Goal: Task Accomplishment & Management: Use online tool/utility

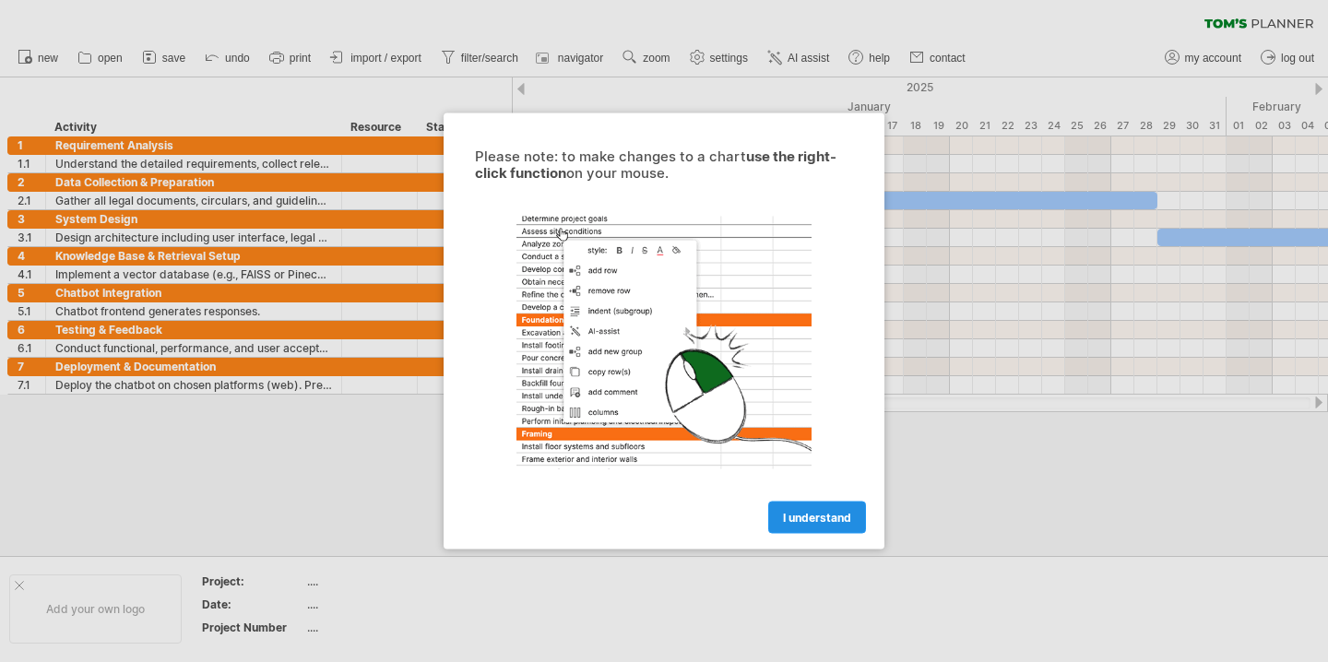
click at [786, 527] on link "I understand" at bounding box center [817, 518] width 98 height 32
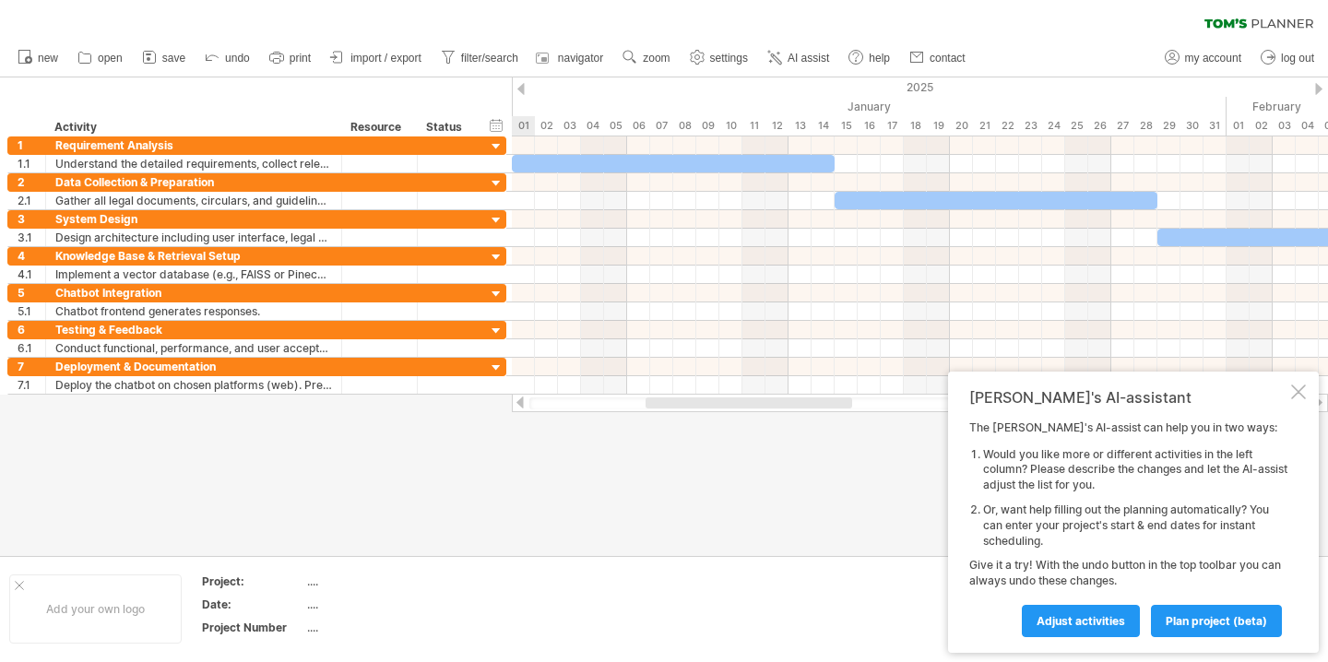
click at [1306, 399] on div "[PERSON_NAME]'s AI-assistant The [PERSON_NAME]'s AI-assist can help you in two …" at bounding box center [1133, 512] width 371 height 281
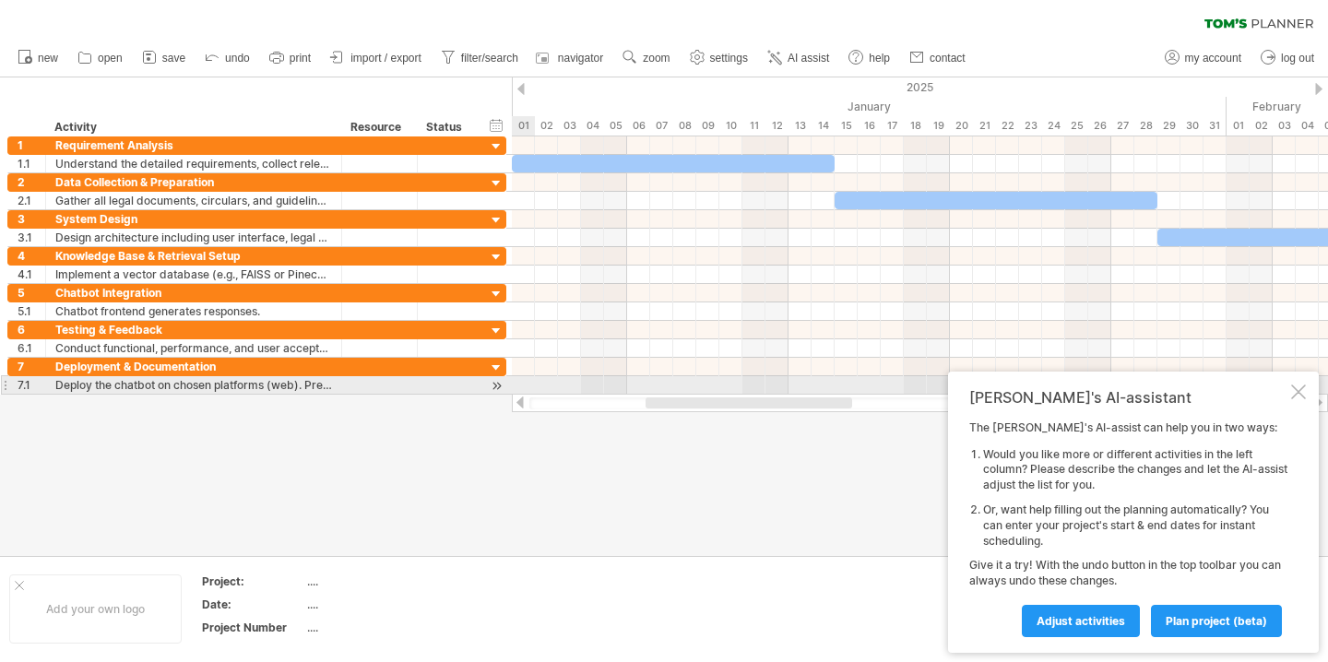
click at [1291, 390] on div at bounding box center [1298, 391] width 15 height 15
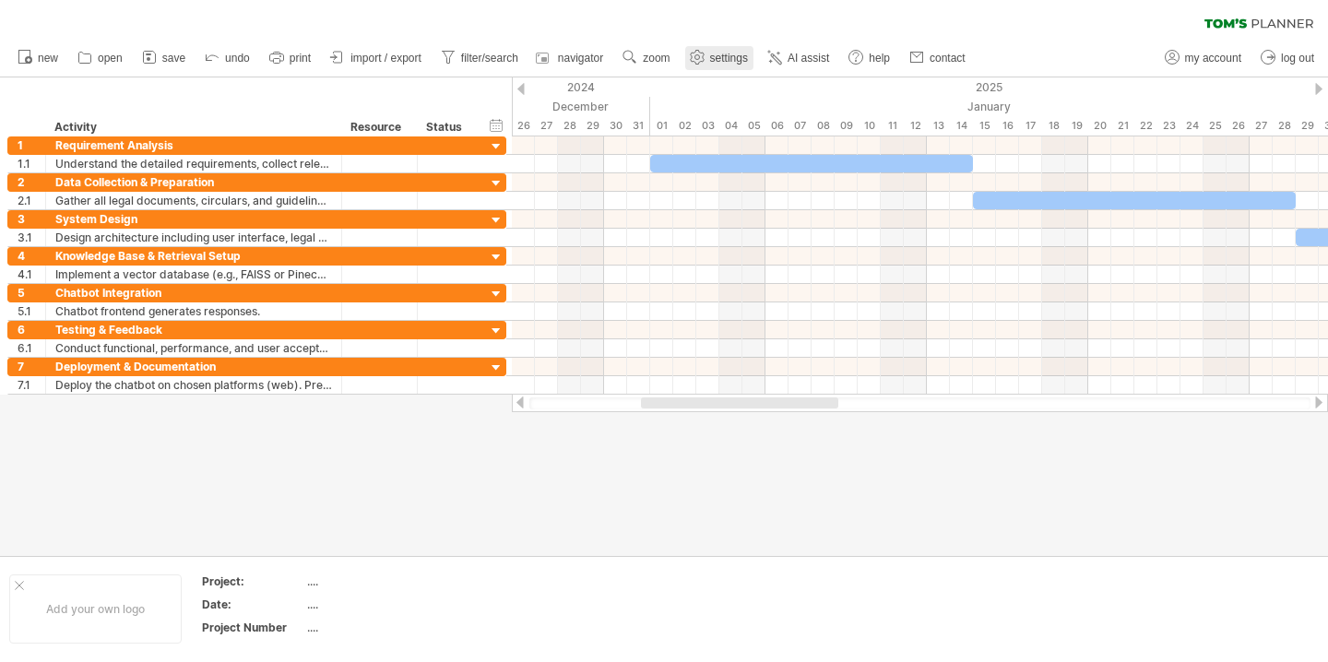
click at [728, 65] on link "settings" at bounding box center [719, 58] width 68 height 24
select select "*"
select select "**"
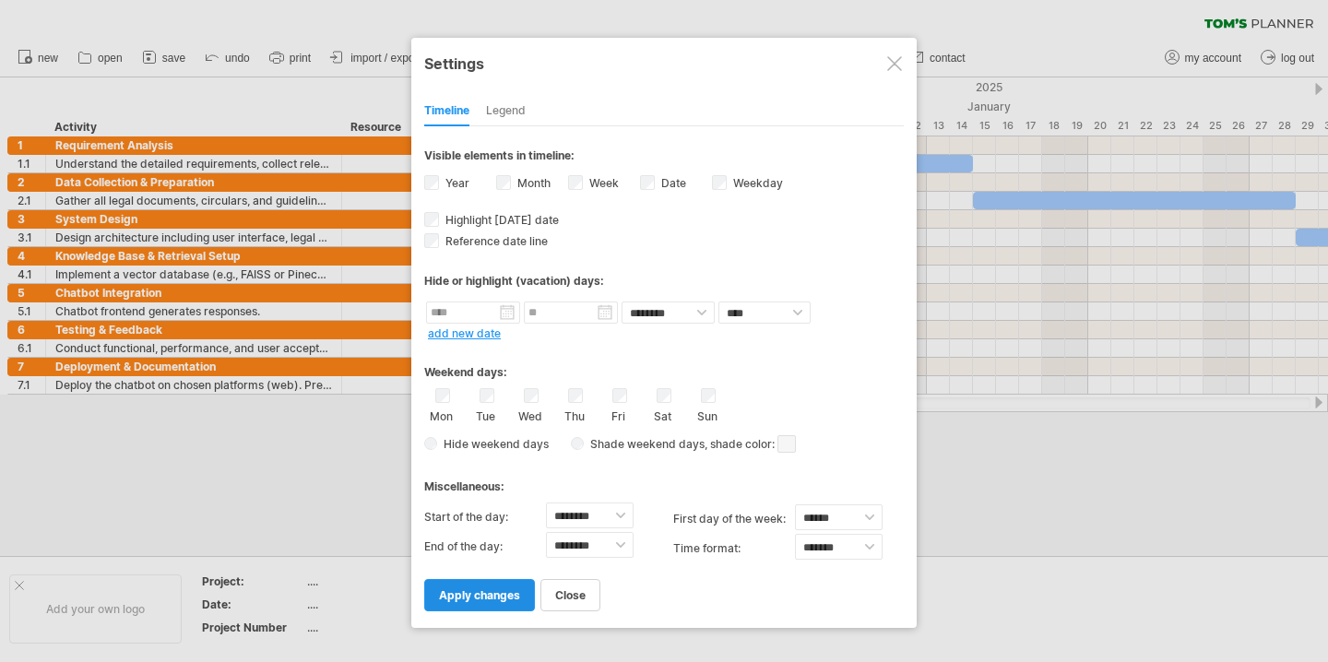
click at [473, 595] on span "apply changes" at bounding box center [479, 595] width 81 height 14
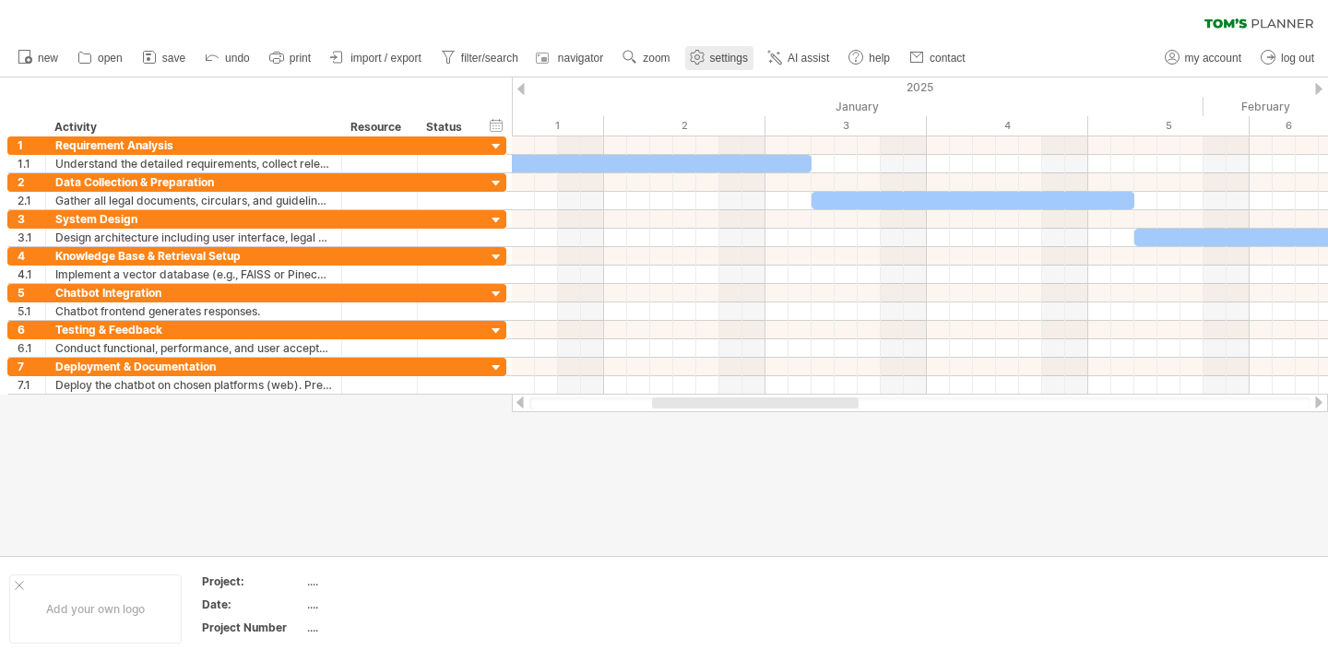
click at [714, 53] on span "settings" at bounding box center [729, 58] width 38 height 13
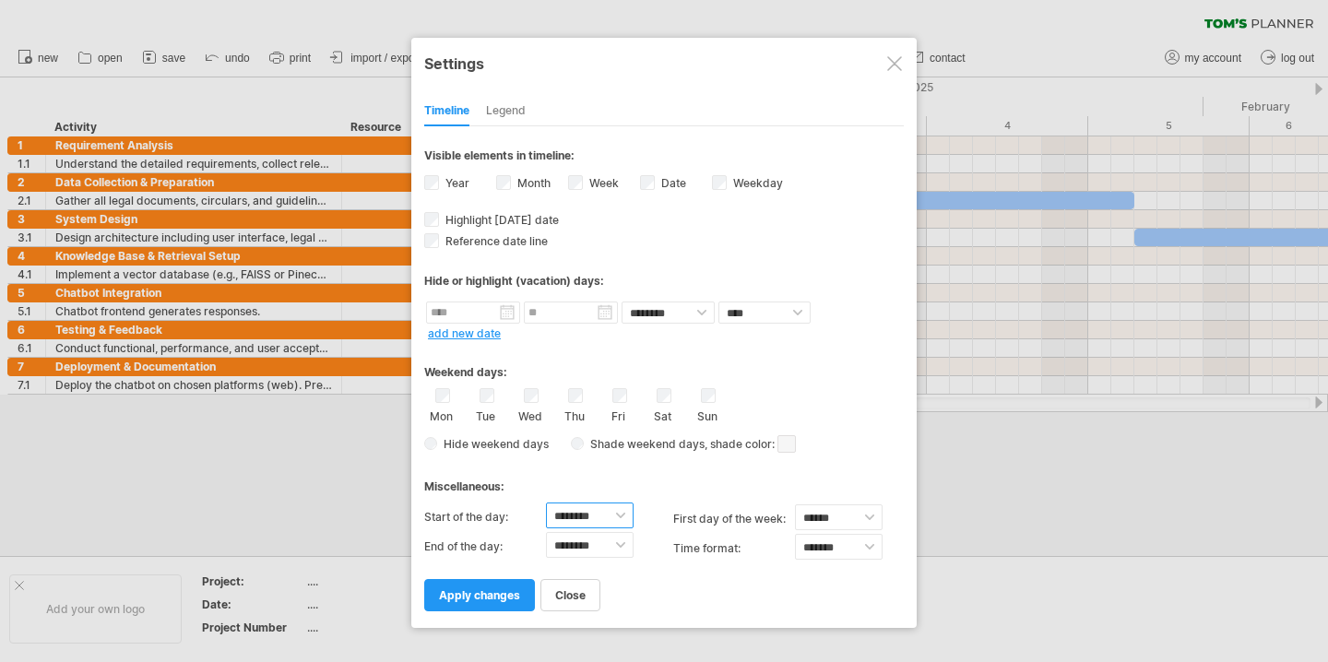
click at [601, 508] on select "******** ******** ******** ******** ******** ******** ******** ******** *******…" at bounding box center [590, 515] width 88 height 26
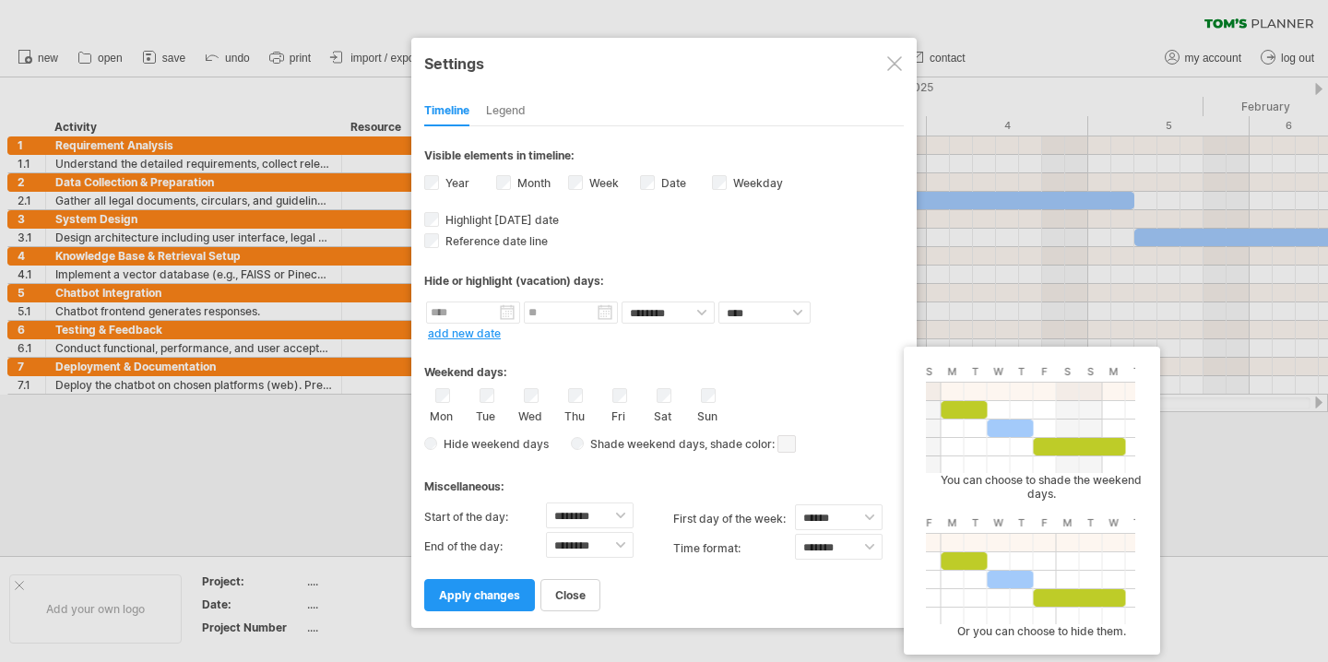
click at [781, 437] on span at bounding box center [786, 444] width 18 height 18
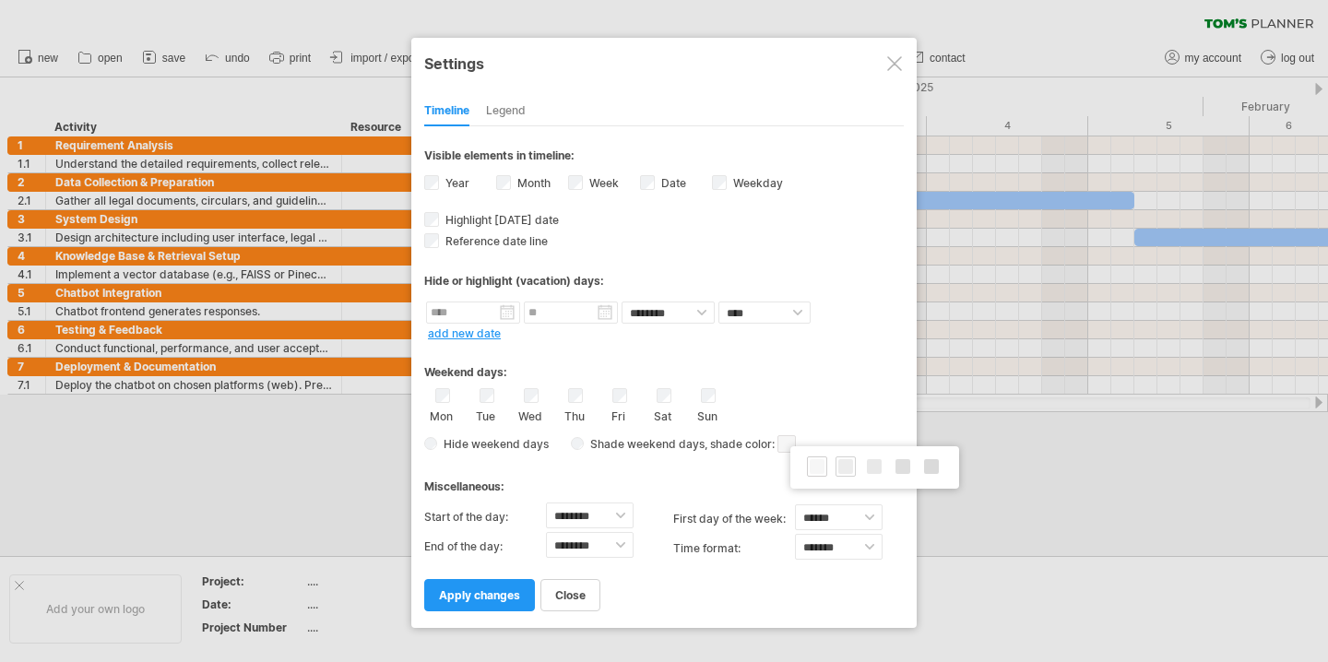
click at [844, 467] on span at bounding box center [845, 466] width 15 height 15
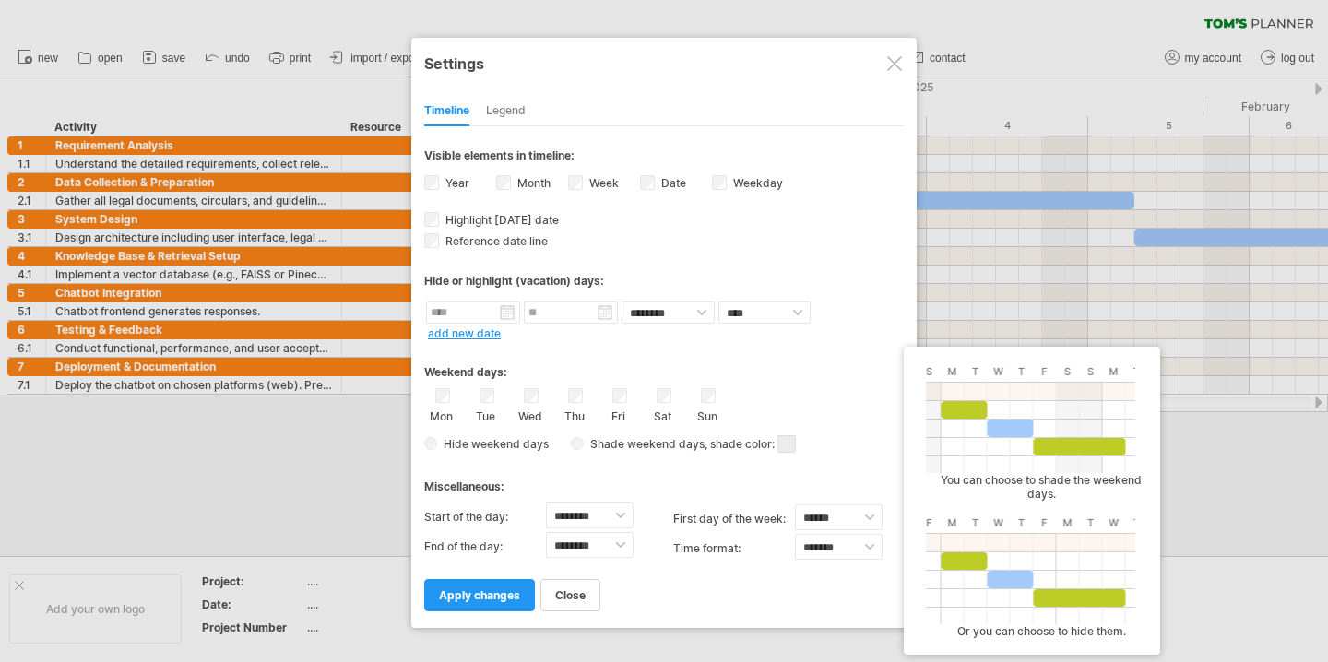
click at [764, 440] on span ", shade color:" at bounding box center [749, 444] width 91 height 22
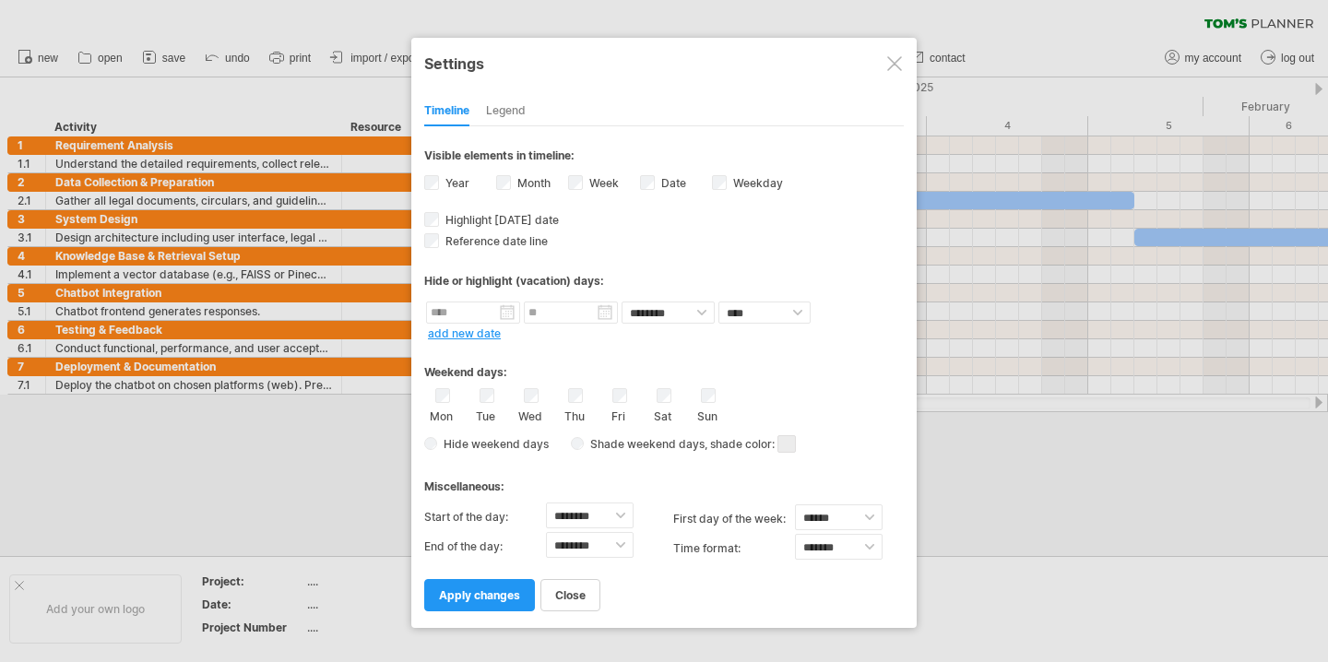
click at [786, 438] on span at bounding box center [786, 444] width 18 height 18
click at [753, 467] on div "Miscellaneous:" at bounding box center [663, 480] width 479 height 36
click at [887, 62] on div at bounding box center [894, 63] width 15 height 15
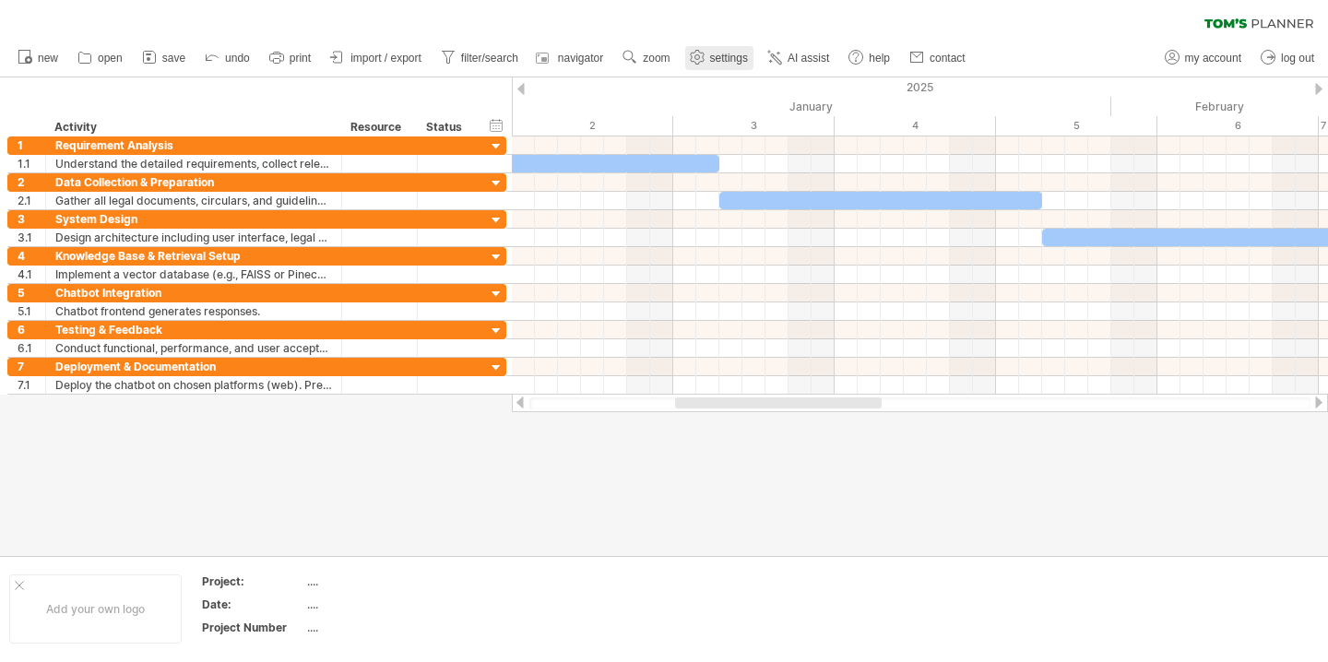
click at [712, 47] on link "settings" at bounding box center [719, 58] width 68 height 24
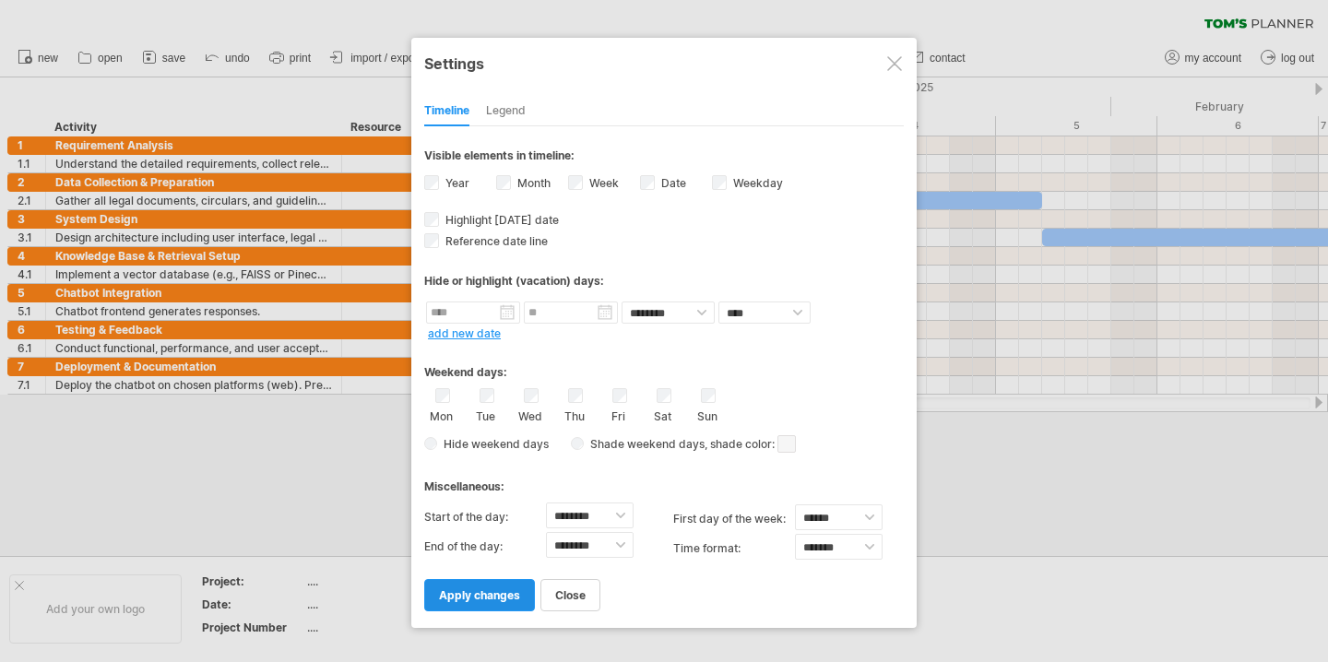
click at [490, 596] on span "apply changes" at bounding box center [479, 595] width 81 height 14
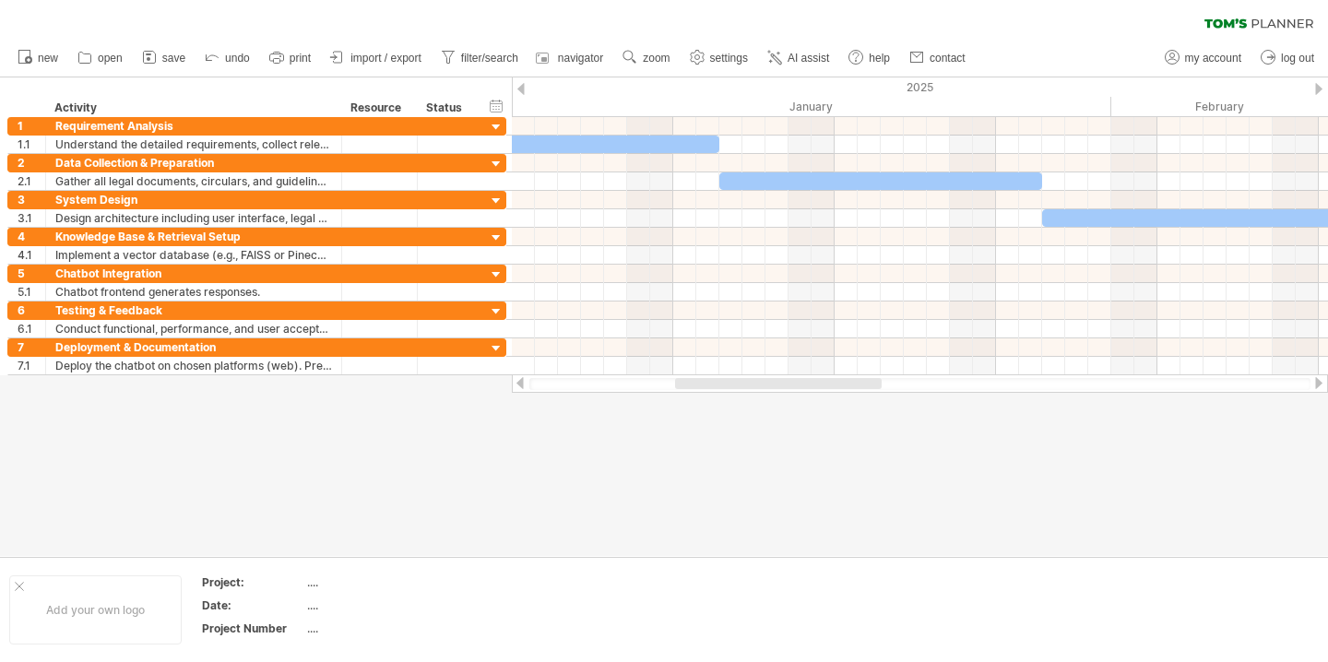
click at [517, 83] on div at bounding box center [520, 89] width 7 height 12
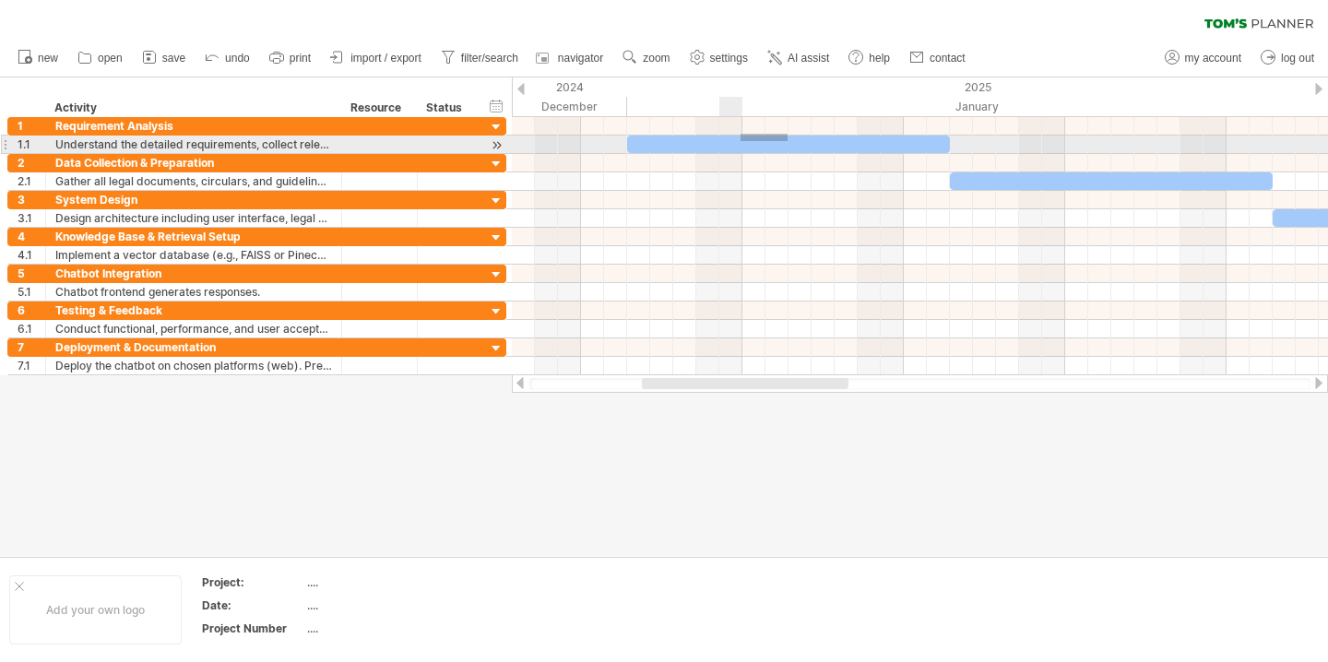
drag, startPoint x: 787, startPoint y: 134, endPoint x: 789, endPoint y: 123, distance: 11.2
click at [789, 123] on div at bounding box center [920, 126] width 816 height 18
click at [678, 143] on div at bounding box center [788, 145] width 323 height 18
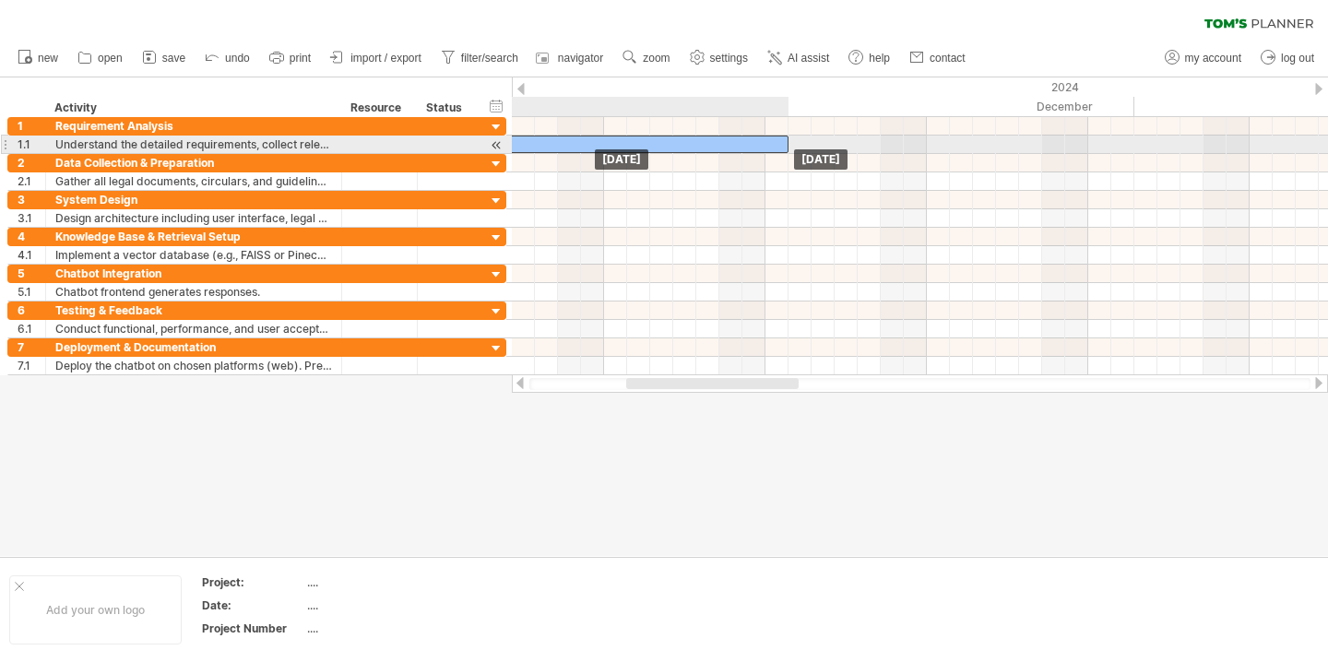
drag, startPoint x: 678, startPoint y: 143, endPoint x: 508, endPoint y: 140, distance: 169.7
click at [508, 140] on div "Trying to reach [DOMAIN_NAME] Connected again... 0% clear filter new 1" at bounding box center [664, 331] width 1328 height 662
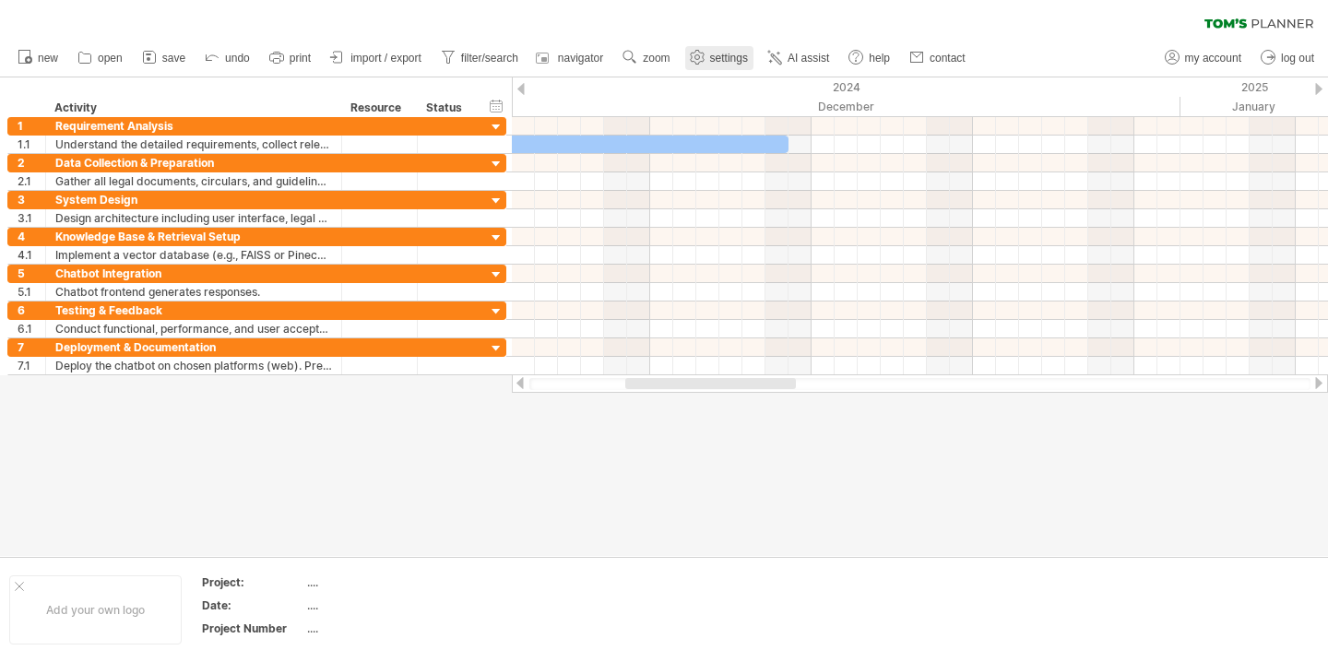
click at [701, 58] on use at bounding box center [697, 57] width 18 height 18
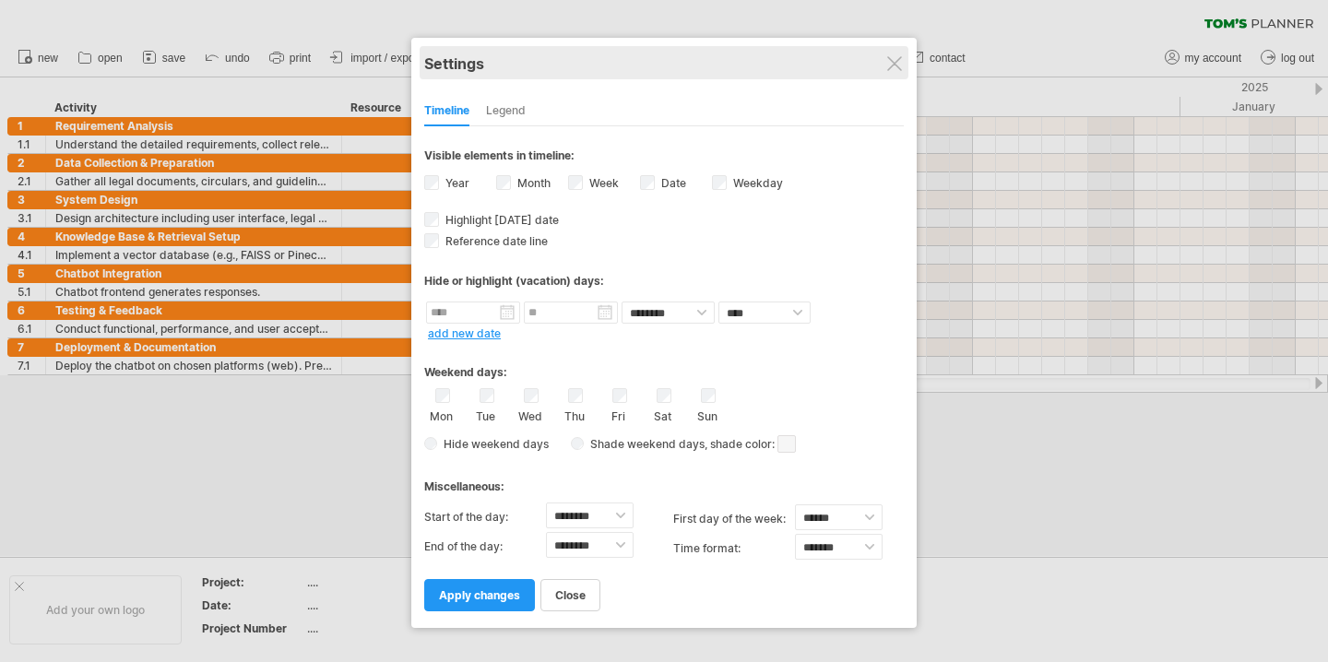
click at [892, 71] on div "Settings" at bounding box center [663, 62] width 479 height 33
click at [891, 50] on div "Settings" at bounding box center [663, 62] width 479 height 33
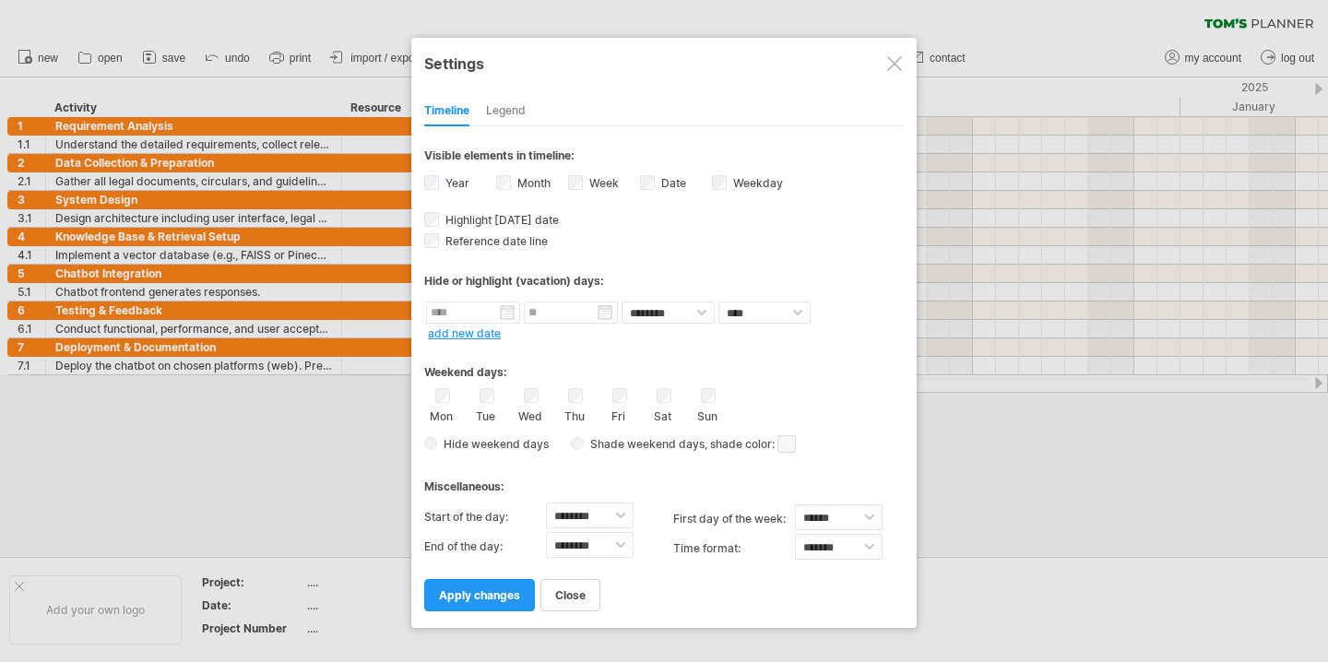
click at [891, 56] on div at bounding box center [894, 63] width 15 height 15
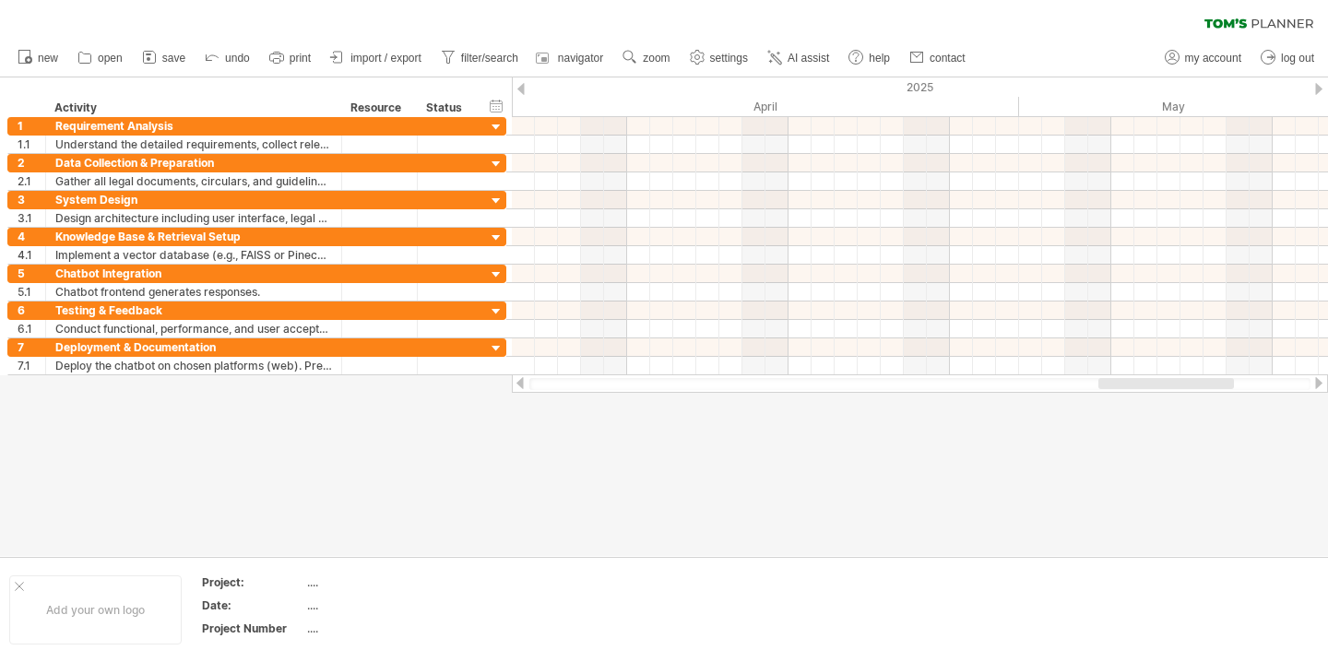
click at [684, 382] on div at bounding box center [919, 384] width 781 height 12
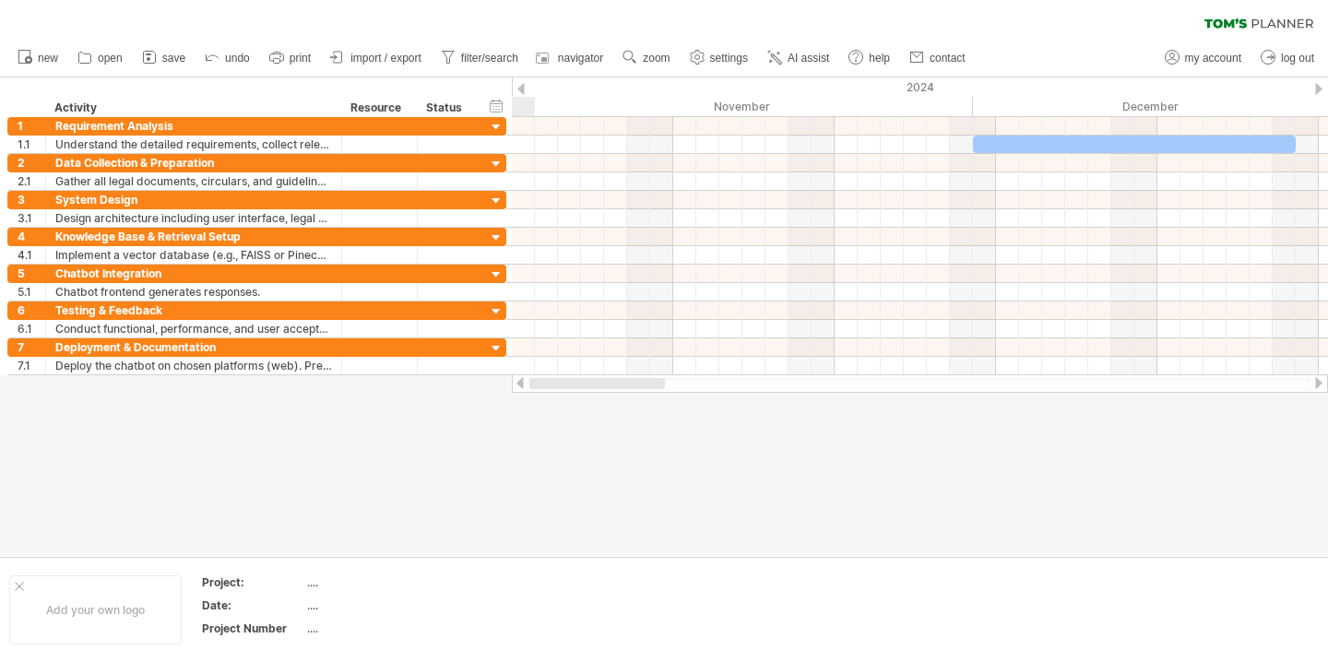
drag, startPoint x: 1152, startPoint y: 387, endPoint x: 547, endPoint y: 425, distance: 606.0
click at [545, 425] on div "Trying to reach [DOMAIN_NAME] Connected again... 0% clear filter new 1" at bounding box center [664, 331] width 1328 height 662
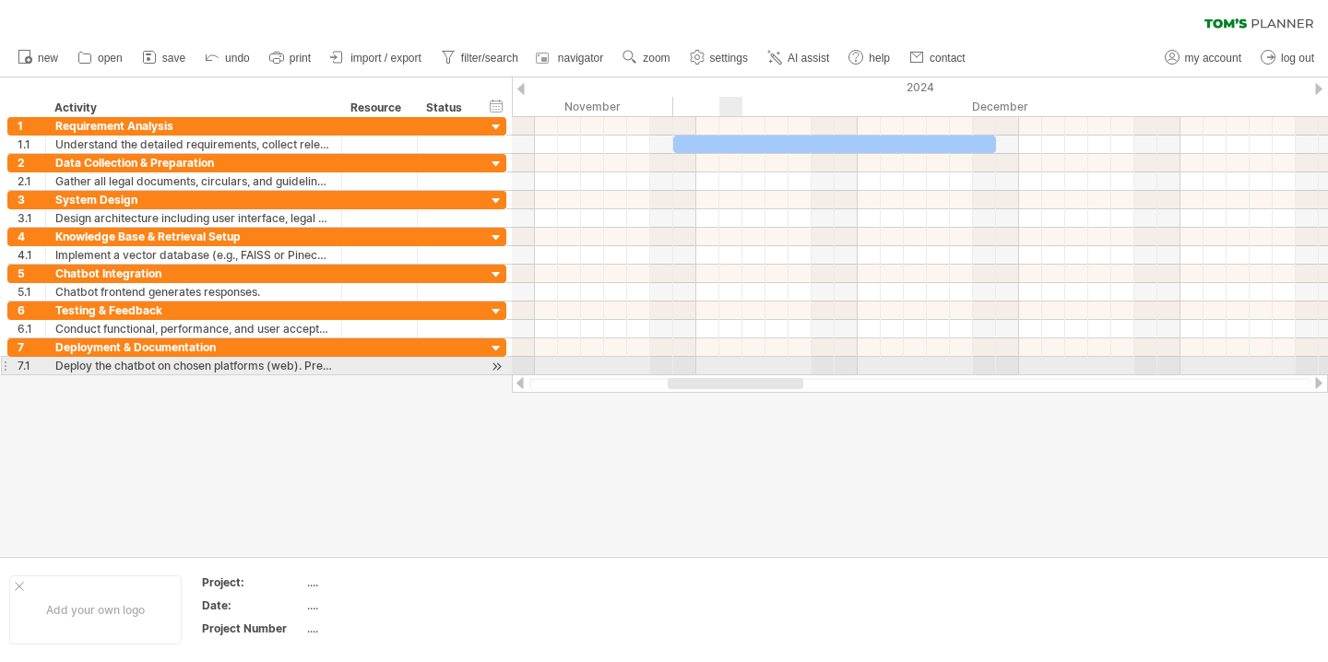
drag, startPoint x: 677, startPoint y: 384, endPoint x: 738, endPoint y: 361, distance: 65.9
click at [738, 361] on div "Trying to reach [DOMAIN_NAME] Connected again... 0% clear filter new 1" at bounding box center [664, 331] width 1328 height 662
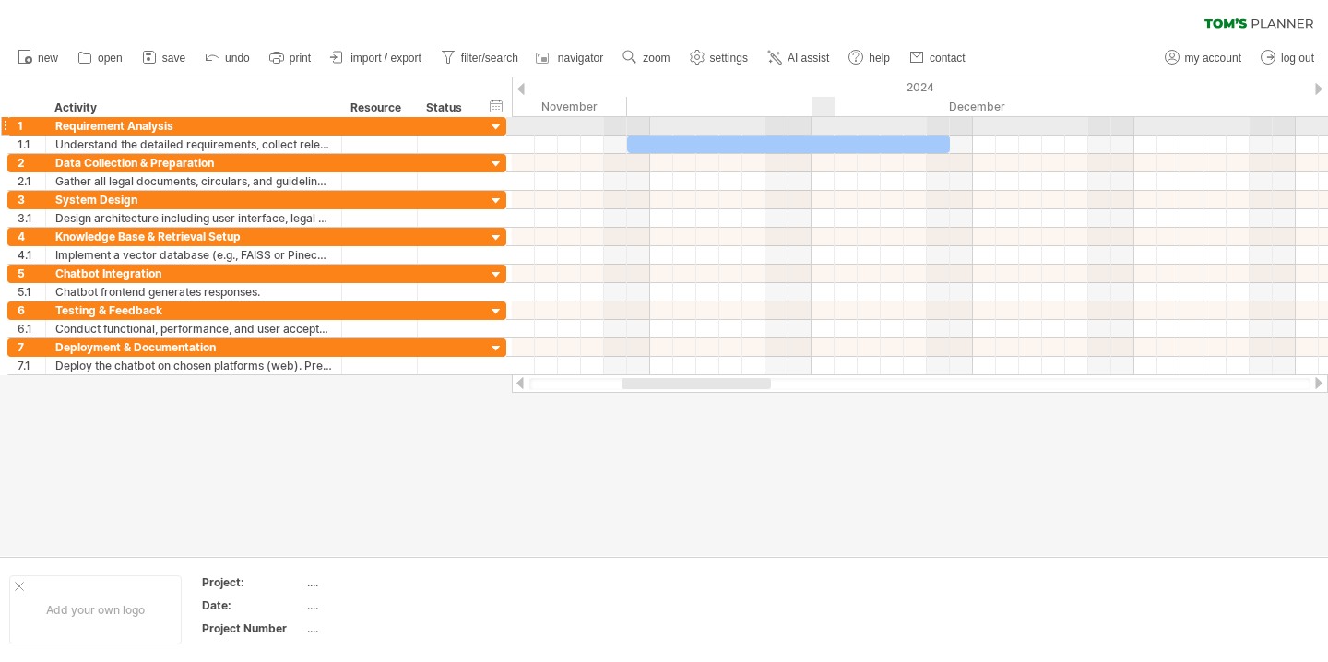
click at [821, 131] on div at bounding box center [920, 126] width 816 height 18
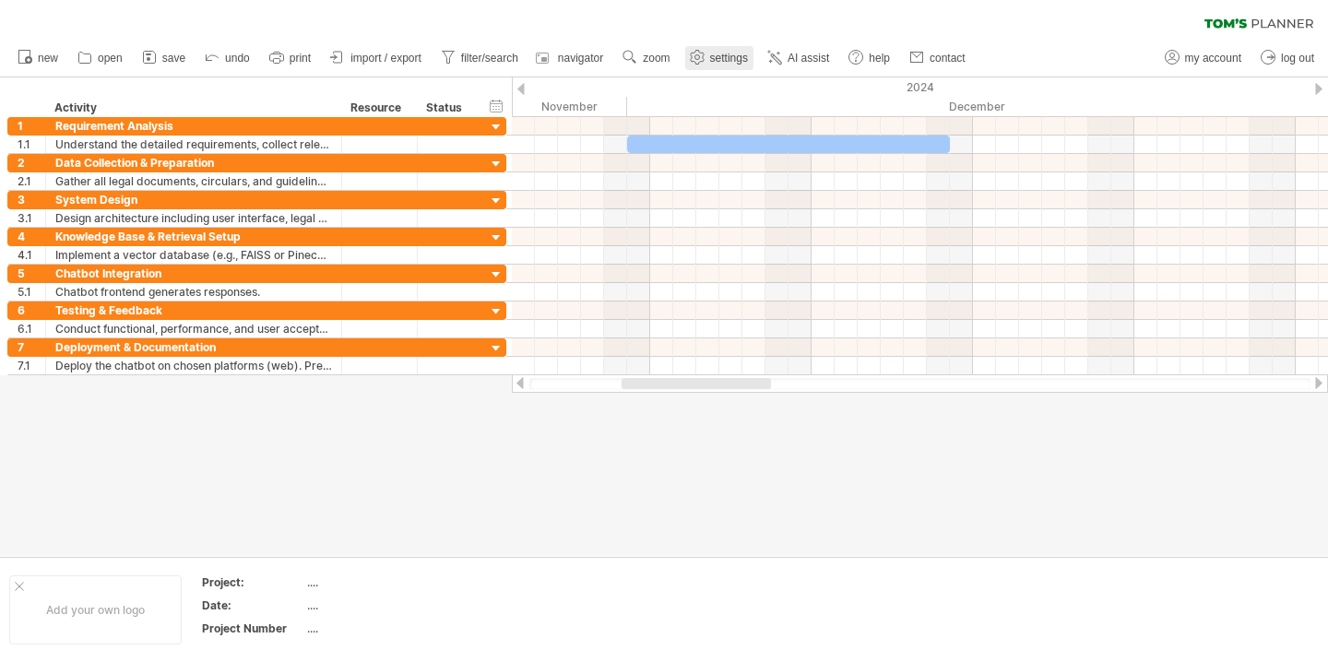
click at [724, 55] on span "settings" at bounding box center [729, 58] width 38 height 13
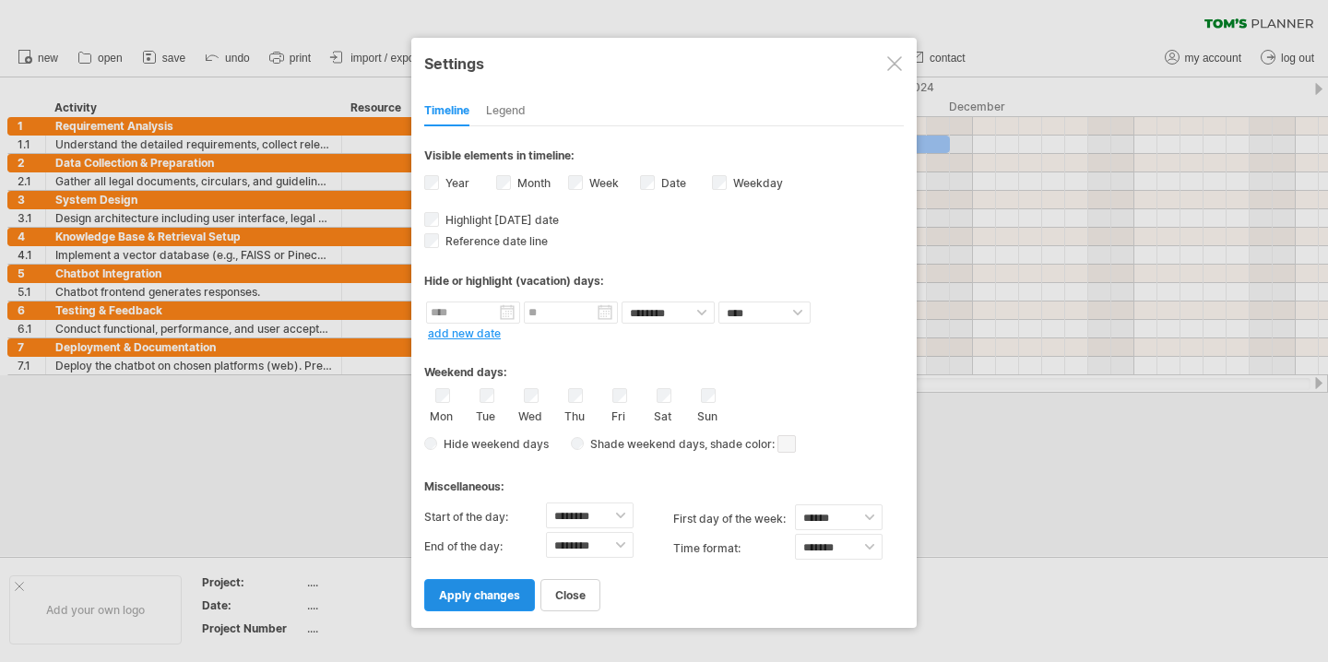
click at [451, 579] on link "apply changes" at bounding box center [479, 595] width 111 height 32
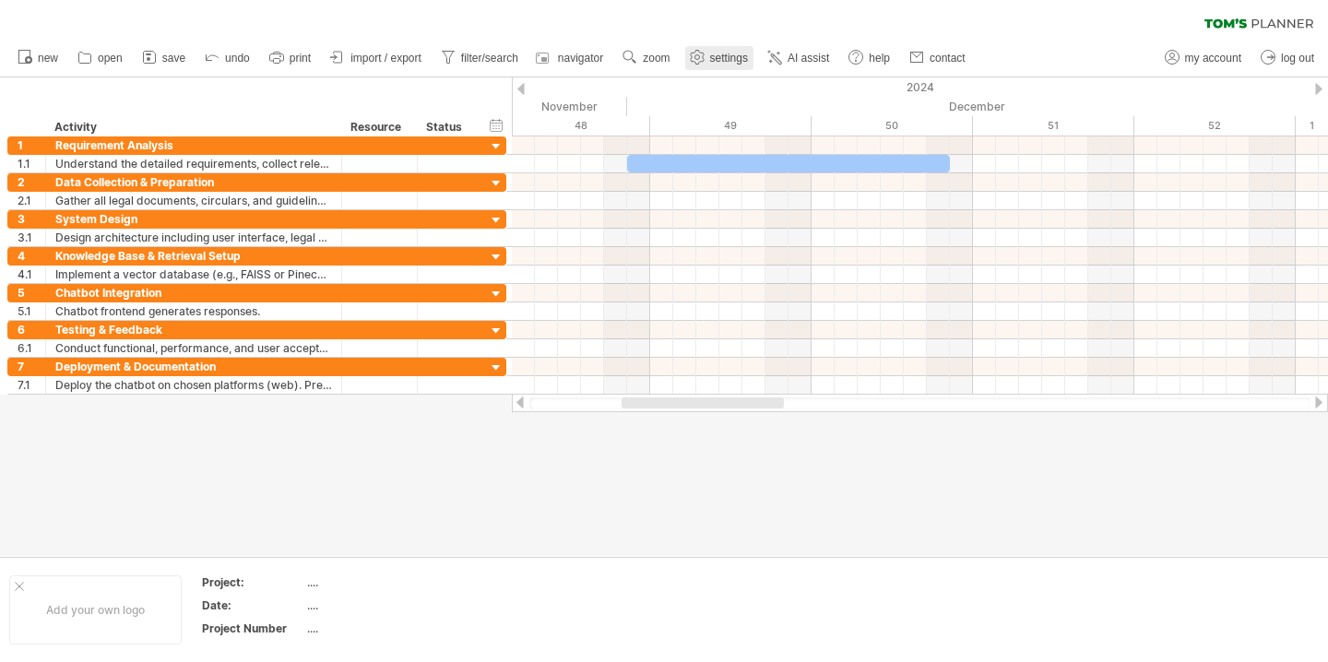
click at [710, 66] on link "settings" at bounding box center [719, 58] width 68 height 24
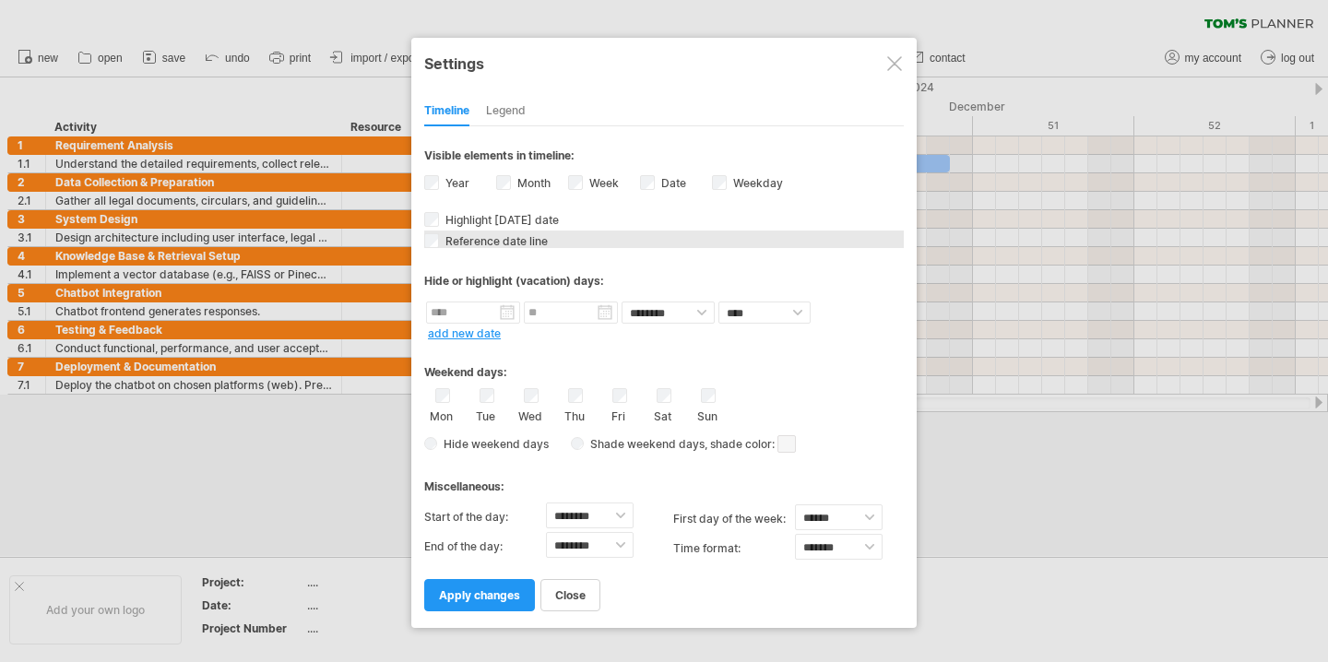
click at [561, 245] on div "Reference date line The reference dateline is a darker vertical line in the cha…" at bounding box center [663, 239] width 479 height 18
click at [445, 590] on span "apply changes" at bounding box center [479, 595] width 81 height 14
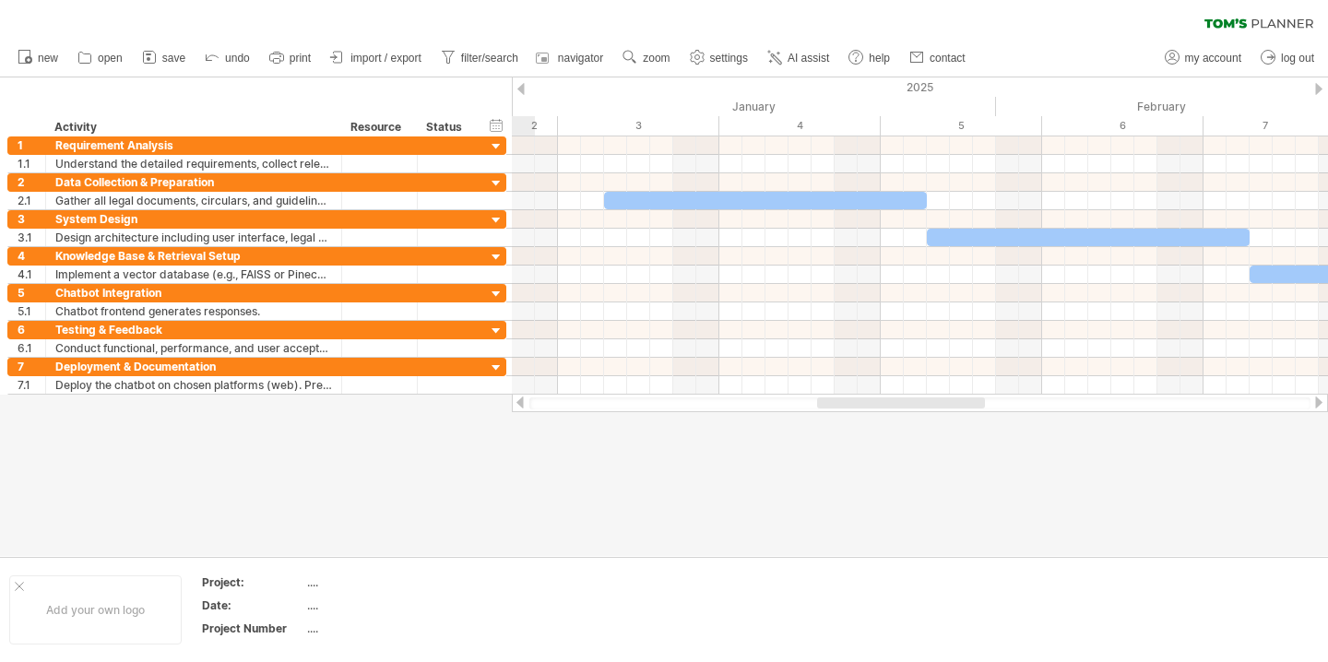
drag, startPoint x: 795, startPoint y: 405, endPoint x: 928, endPoint y: 417, distance: 134.2
click at [927, 417] on div "Trying to reach [DOMAIN_NAME] Connected again... 0% clear filter new 1" at bounding box center [664, 331] width 1328 height 662
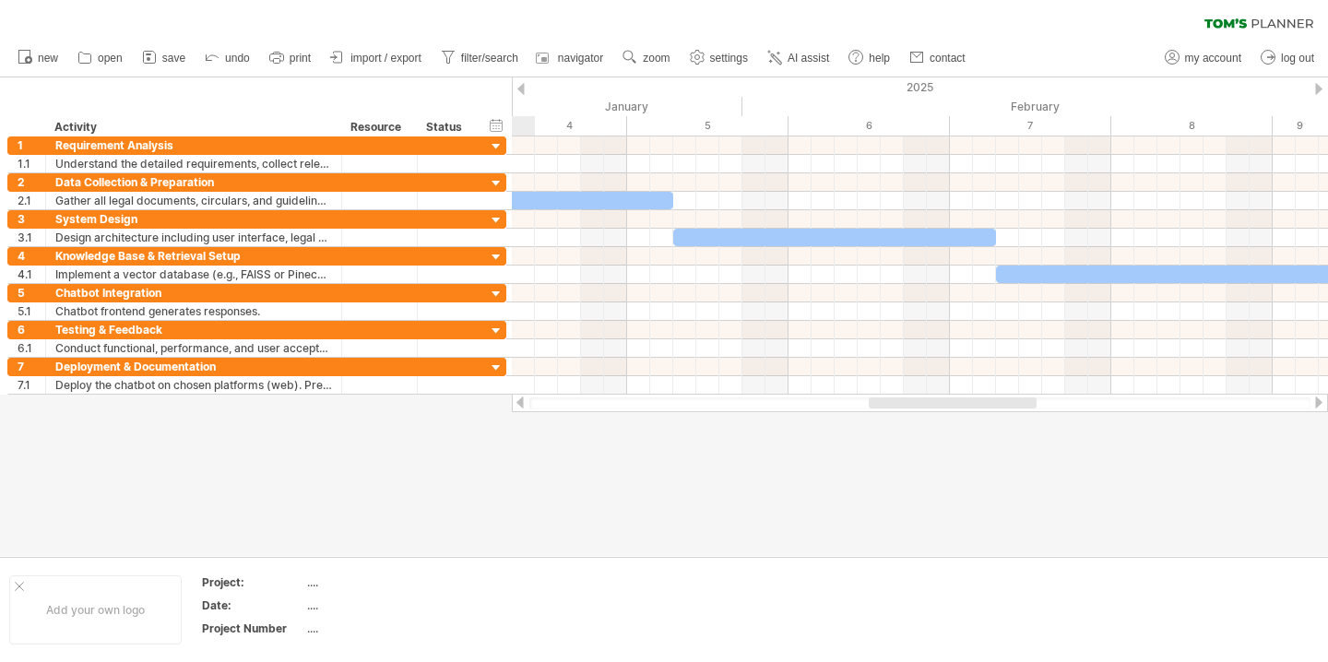
drag, startPoint x: 960, startPoint y: 404, endPoint x: 813, endPoint y: 481, distance: 165.8
click at [813, 481] on div "Trying to reach [DOMAIN_NAME] Connected again... 0% clear filter new 1" at bounding box center [664, 331] width 1328 height 662
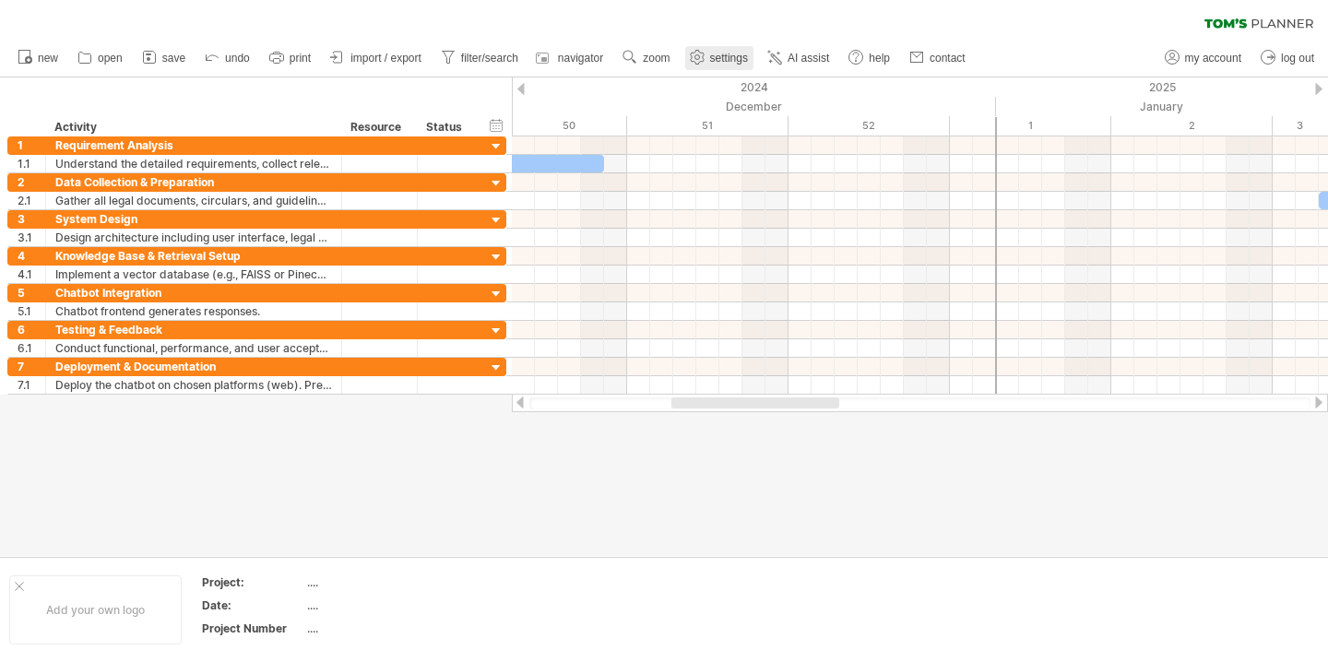
click at [725, 61] on span "settings" at bounding box center [729, 58] width 38 height 13
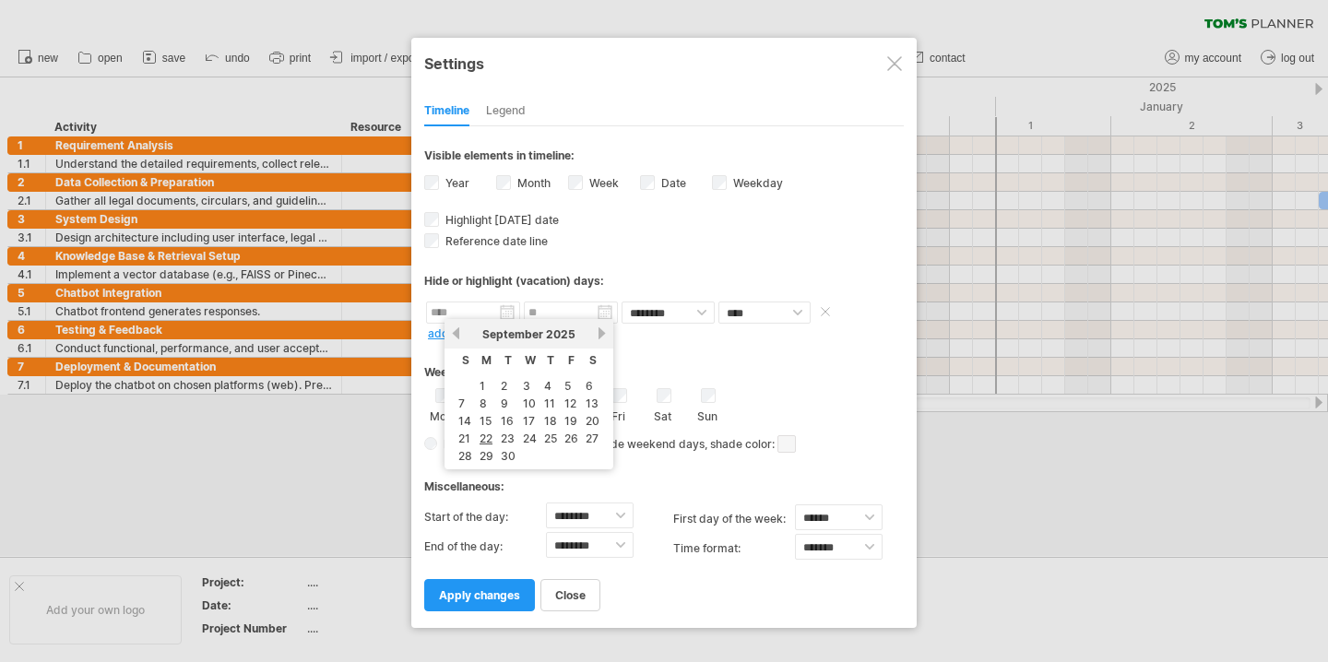
click at [504, 316] on input "text" at bounding box center [473, 312] width 94 height 22
click at [431, 337] on div "**********" at bounding box center [663, 368] width 479 height 484
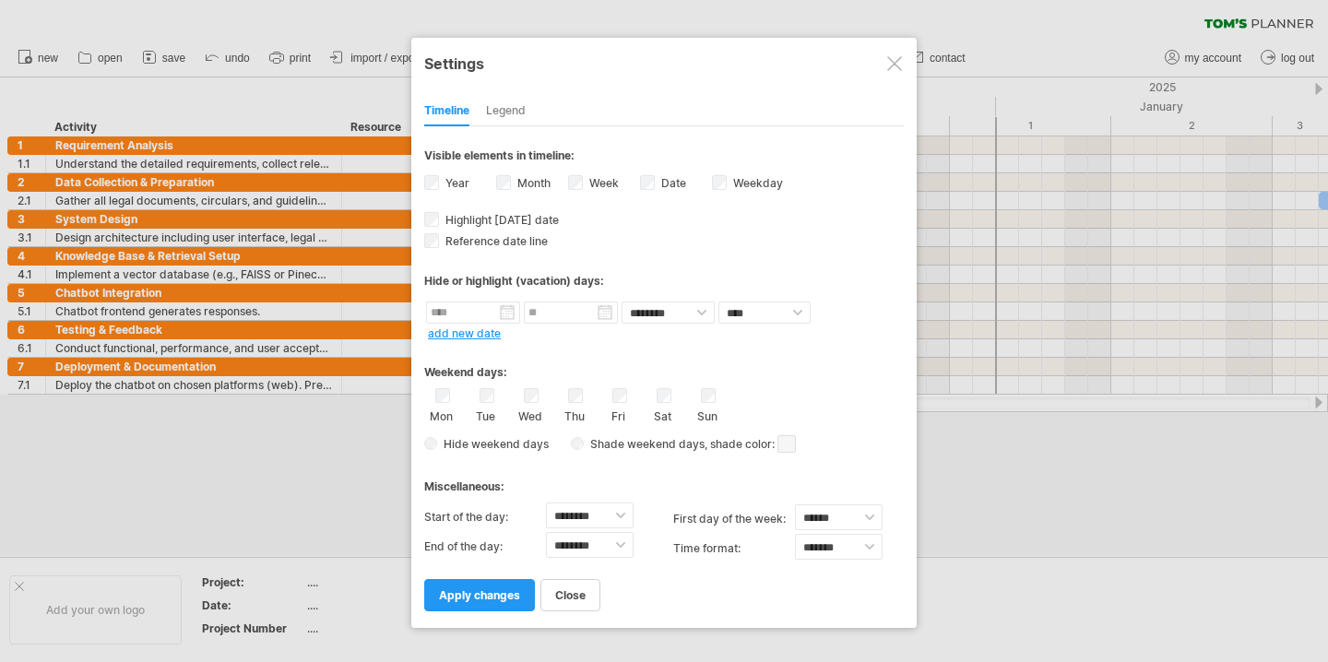
click at [453, 326] on link "add new date" at bounding box center [464, 333] width 73 height 14
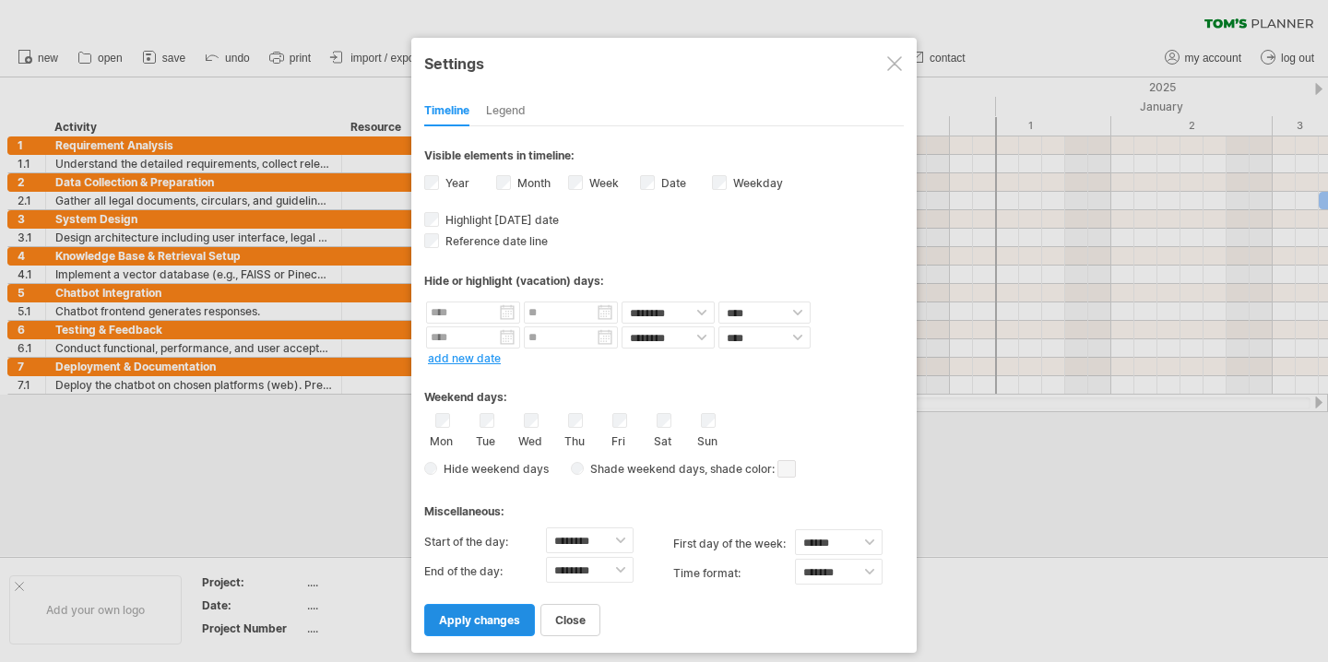
click at [511, 606] on link "apply changes" at bounding box center [479, 620] width 111 height 32
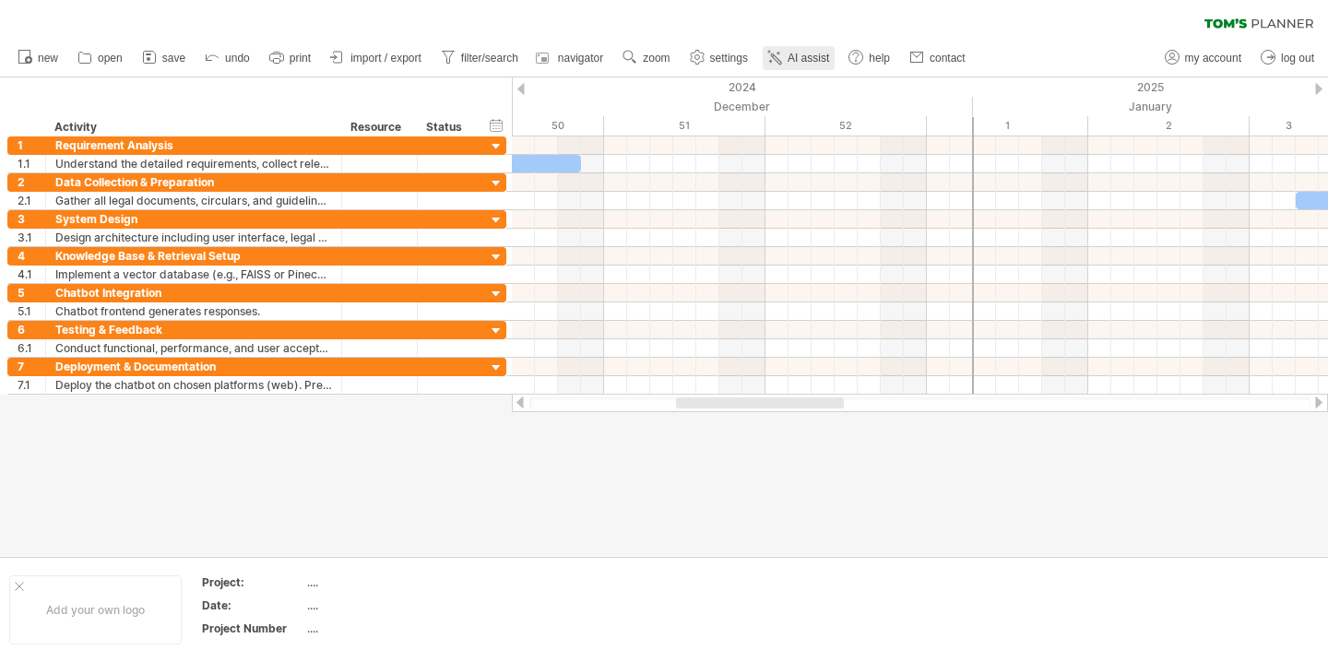
click at [801, 56] on span "AI assist" at bounding box center [807, 58] width 41 height 13
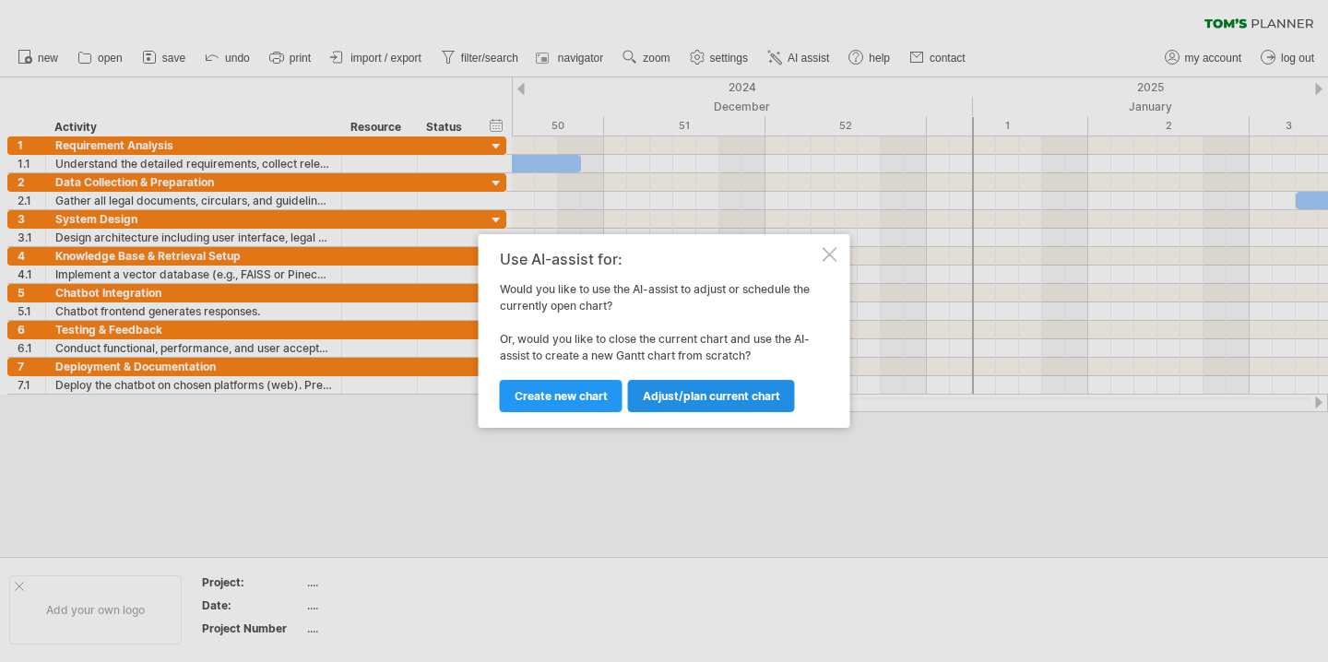
click at [705, 407] on link "Adjust/plan current chart" at bounding box center [711, 396] width 167 height 32
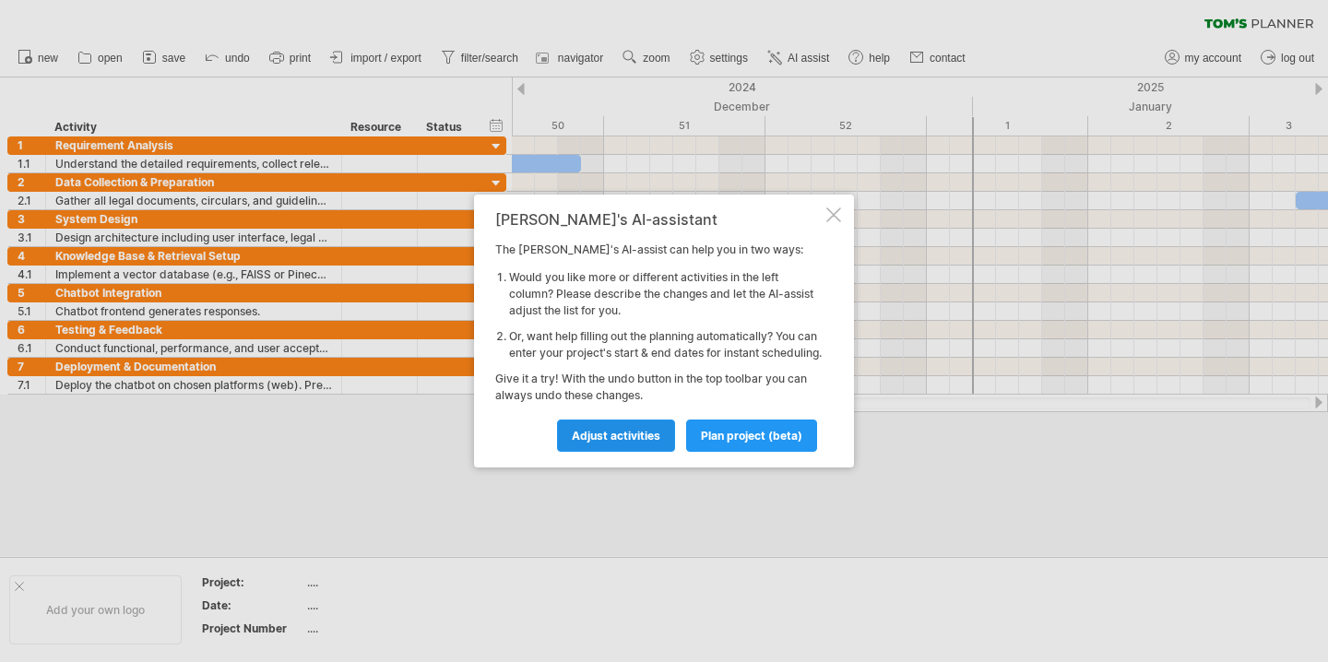
click at [641, 443] on span "Adjust activities" at bounding box center [616, 436] width 89 height 14
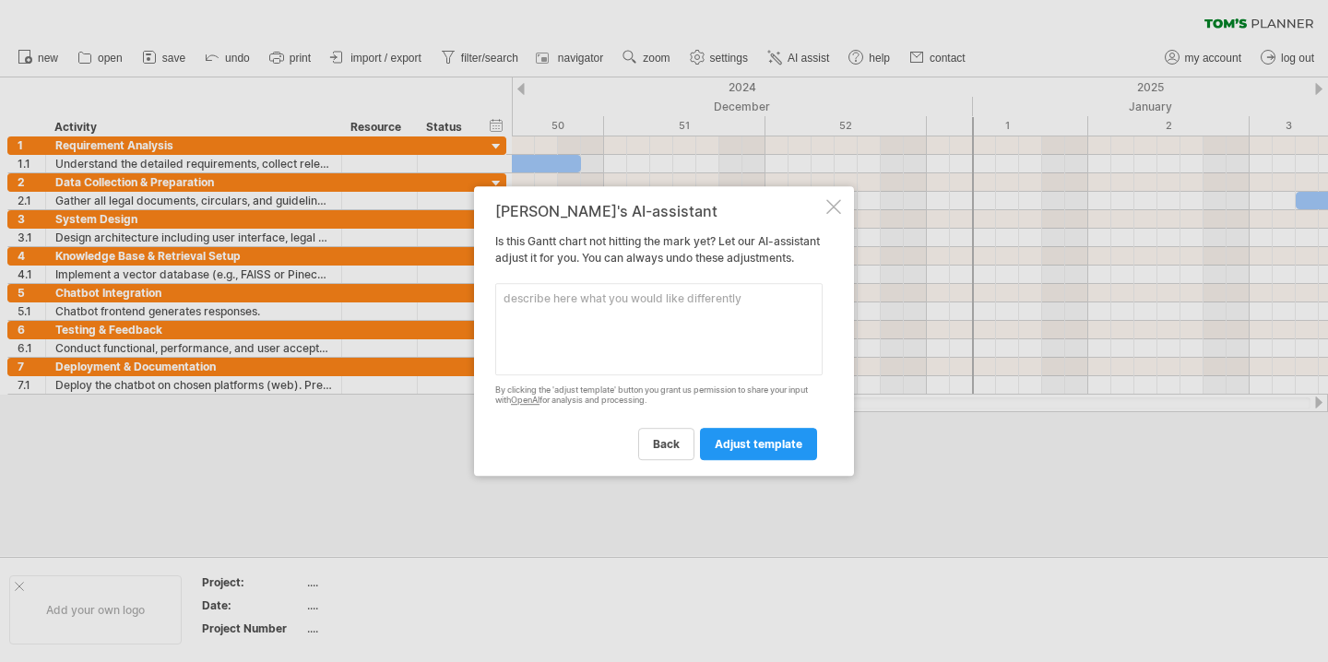
click at [687, 343] on textarea at bounding box center [658, 329] width 327 height 92
type textarea "start from october and make it short"
click at [762, 451] on span "adjust template" at bounding box center [759, 444] width 88 height 14
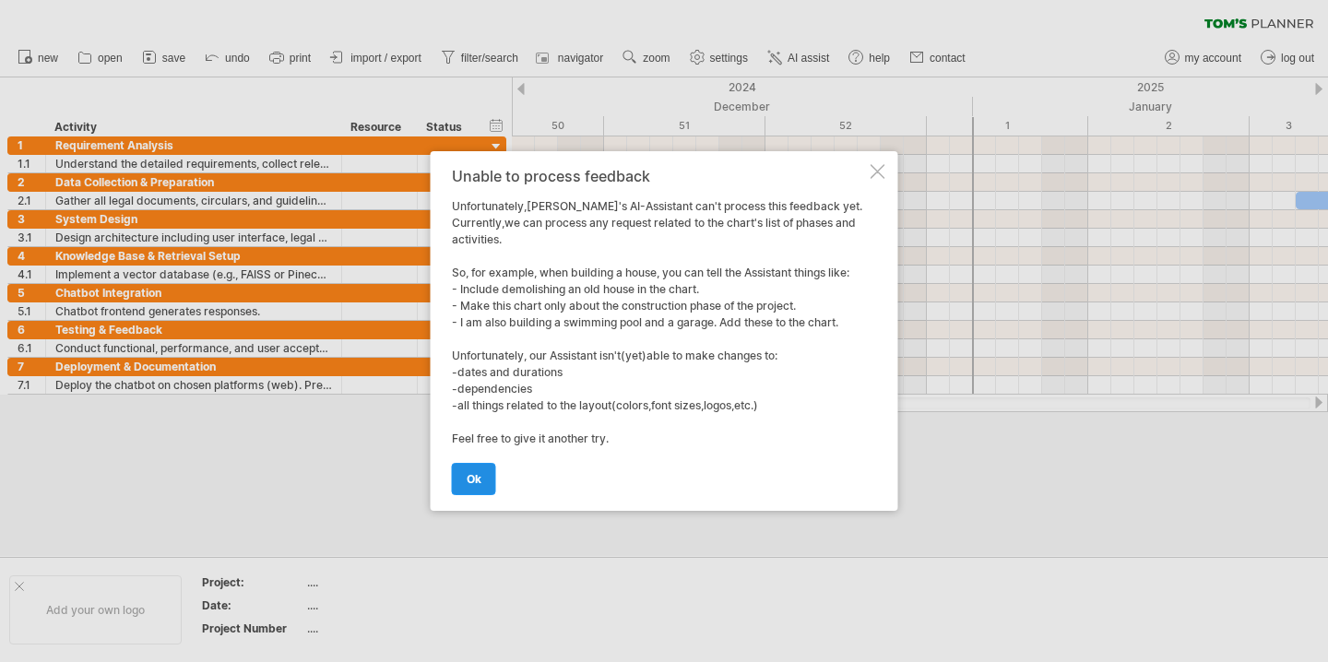
click at [485, 481] on link "ok" at bounding box center [474, 479] width 44 height 32
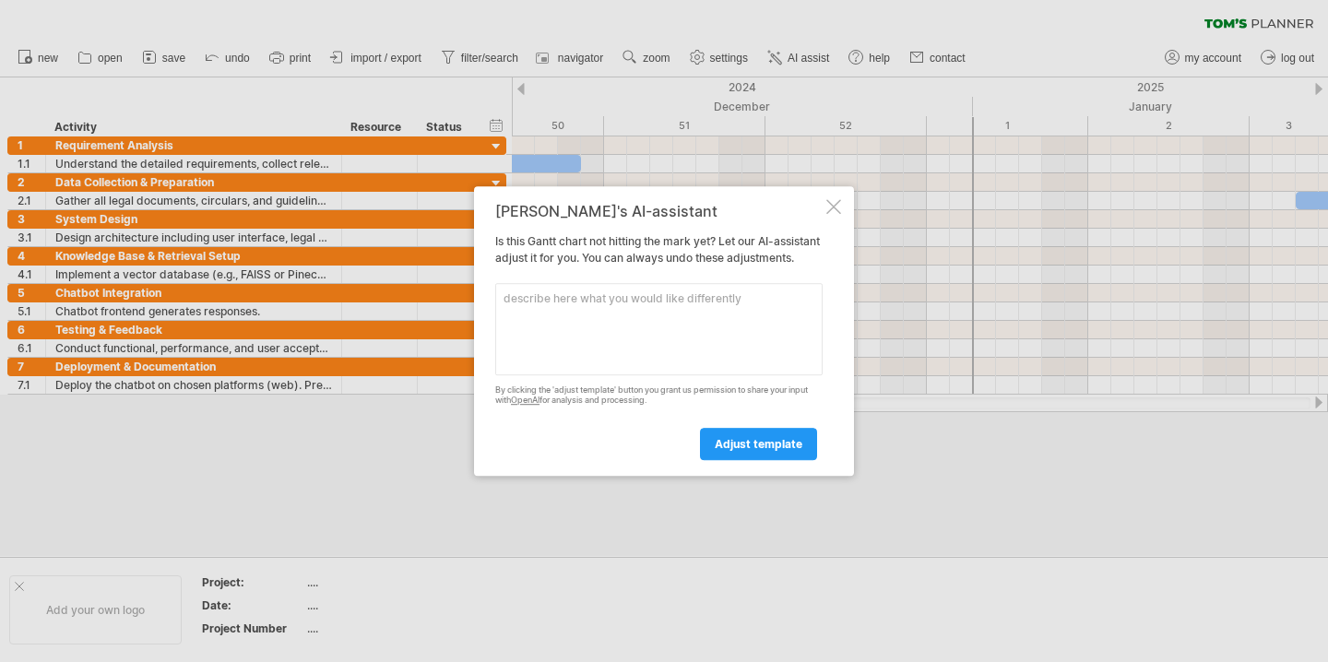
click at [695, 326] on textarea at bounding box center [658, 329] width 327 height 92
type textarea "start from september"
click at [735, 458] on link "adjust template" at bounding box center [758, 444] width 117 height 32
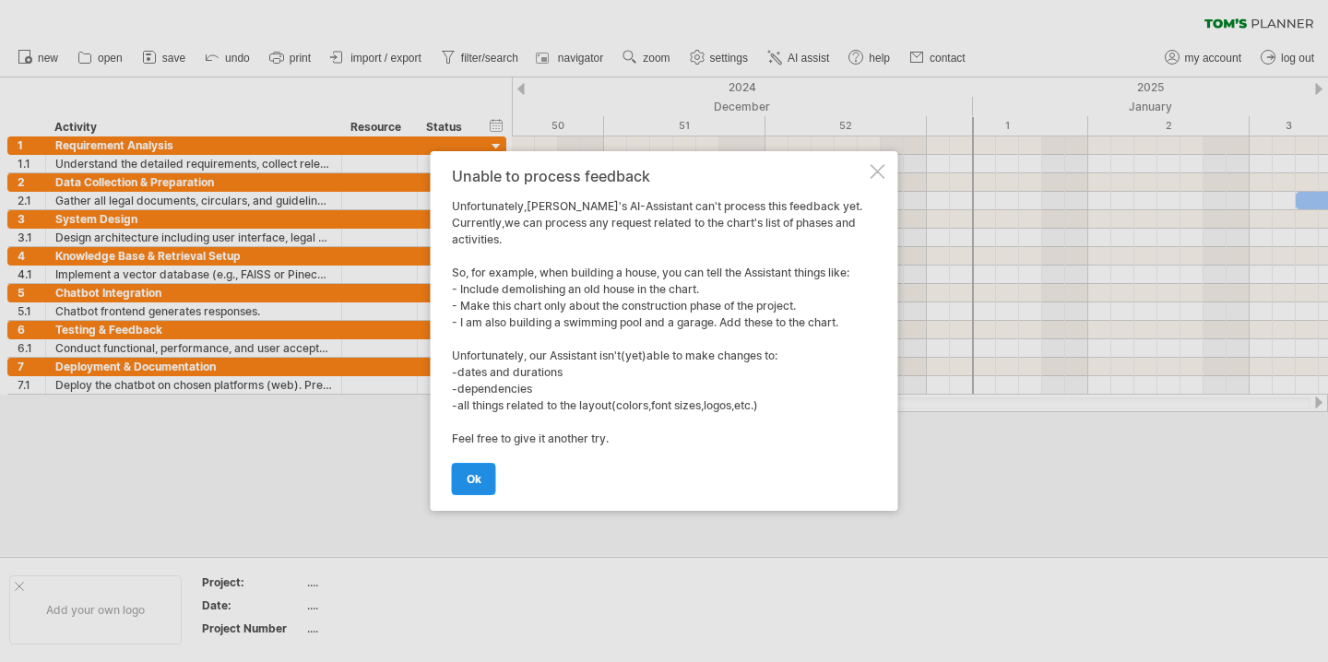
click at [467, 483] on span "ok" at bounding box center [474, 479] width 15 height 14
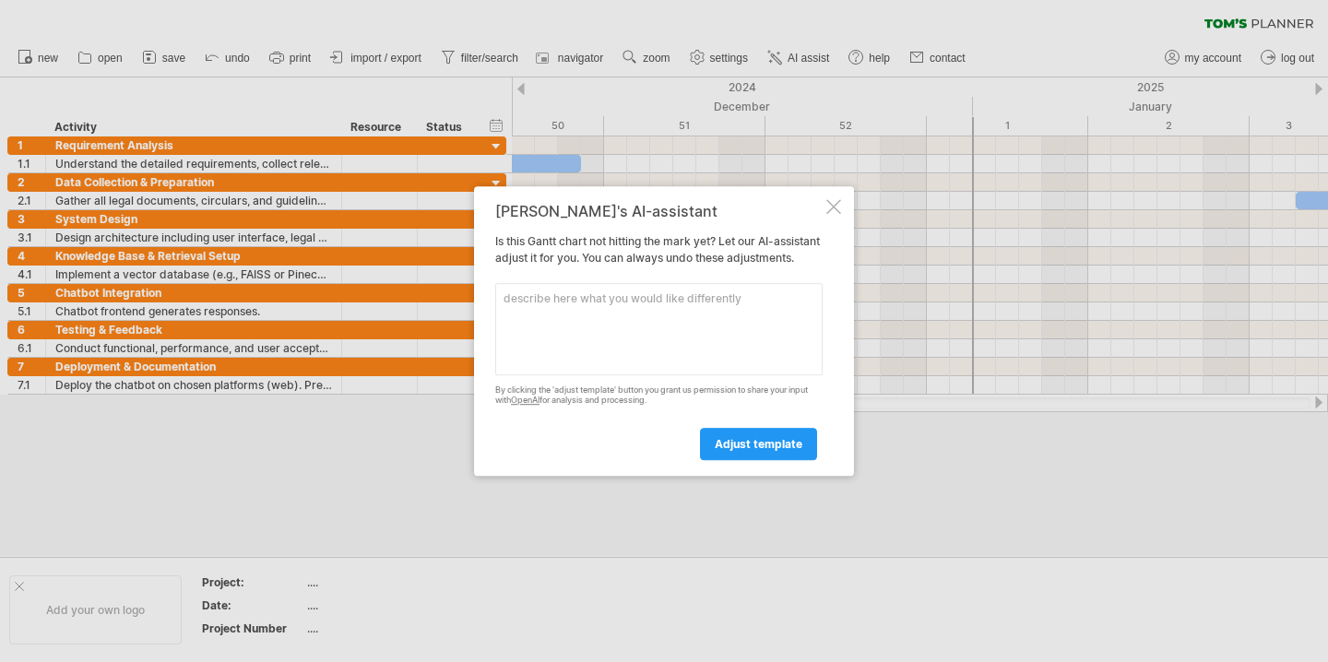
click at [827, 202] on div at bounding box center [833, 206] width 15 height 15
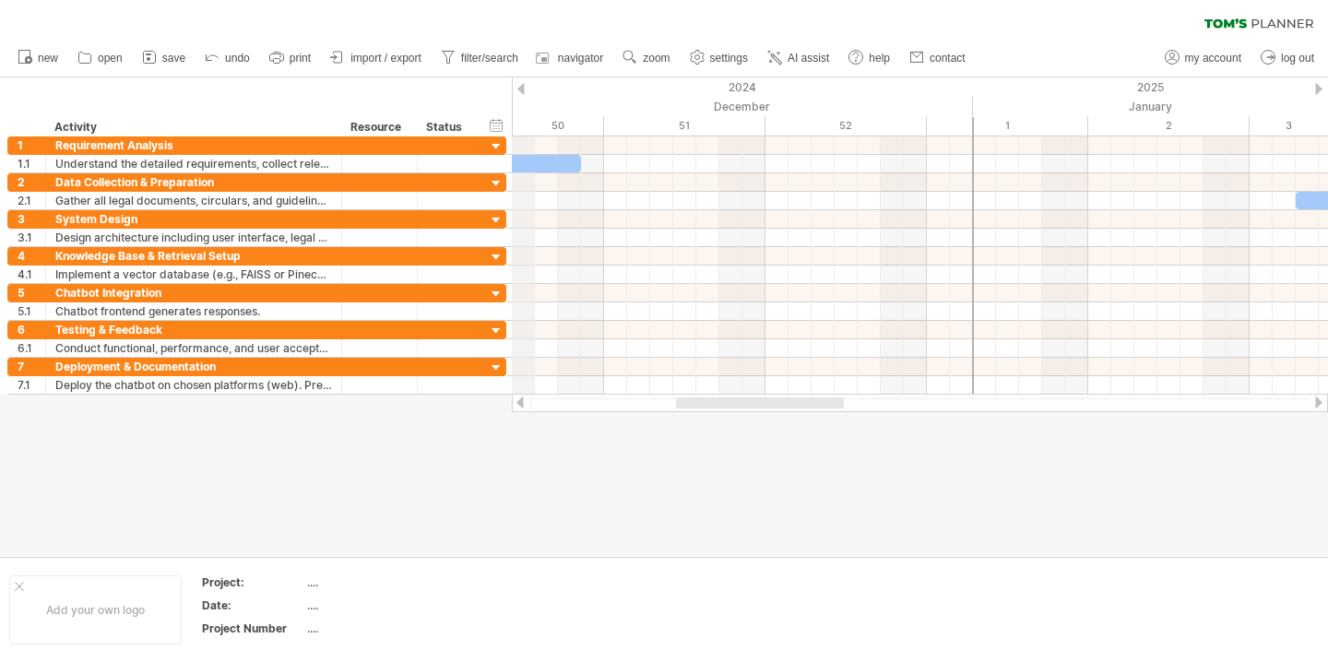
click at [525, 87] on div "2024" at bounding box center [62, 86] width 1821 height 19
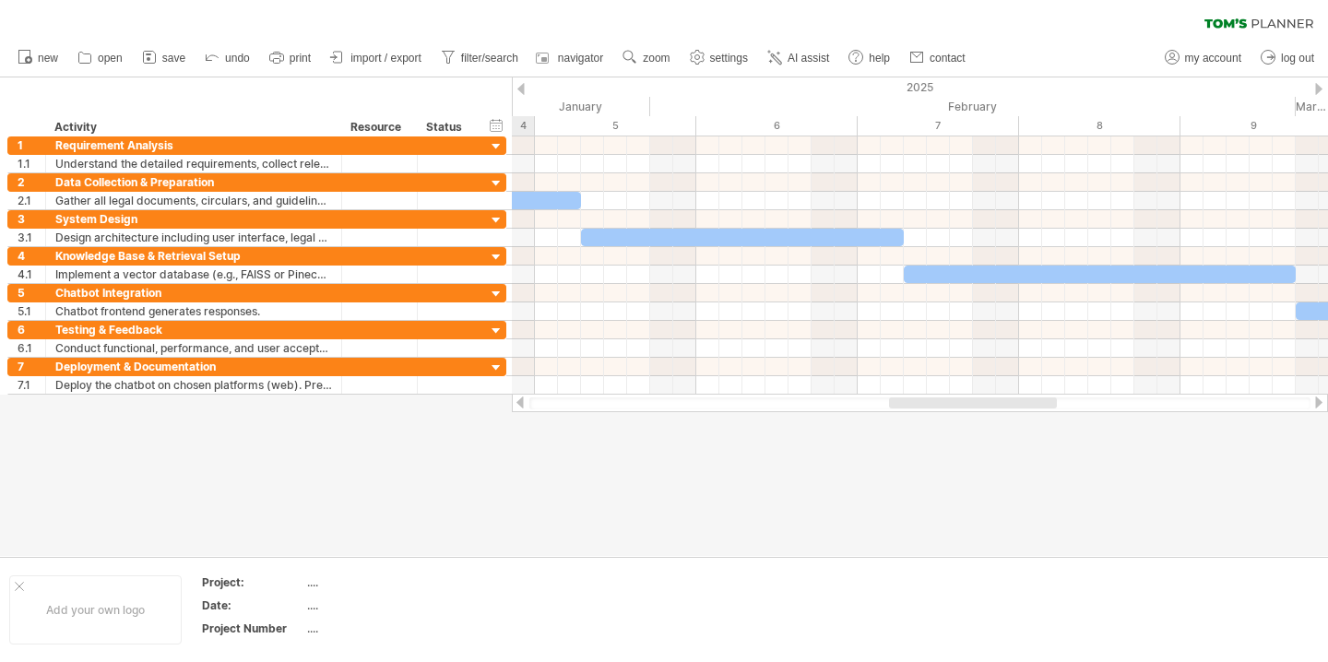
drag, startPoint x: 747, startPoint y: 399, endPoint x: 960, endPoint y: 431, distance: 215.3
click at [960, 431] on div "Trying to reach [DOMAIN_NAME] Connected again... 0% clear filter new 1" at bounding box center [664, 331] width 1328 height 662
drag, startPoint x: 960, startPoint y: 431, endPoint x: 1004, endPoint y: 432, distance: 44.3
click at [1004, 432] on div at bounding box center [664, 316] width 1328 height 478
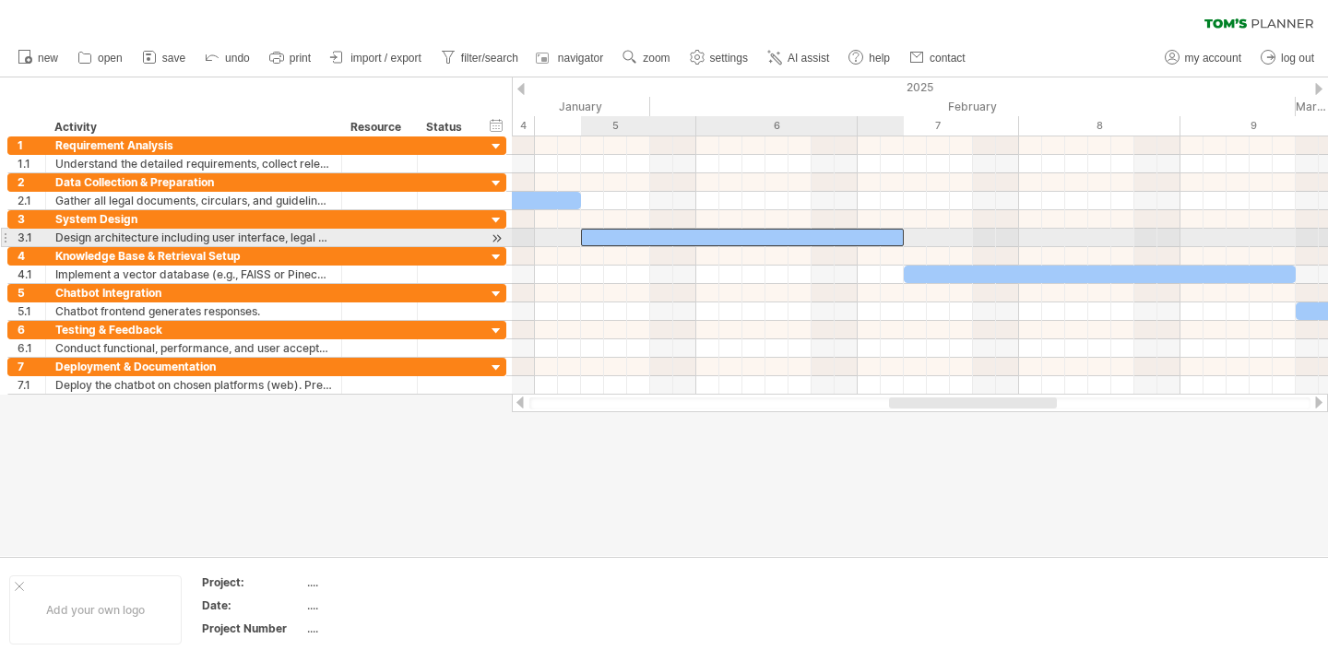
click at [811, 237] on div at bounding box center [742, 238] width 323 height 18
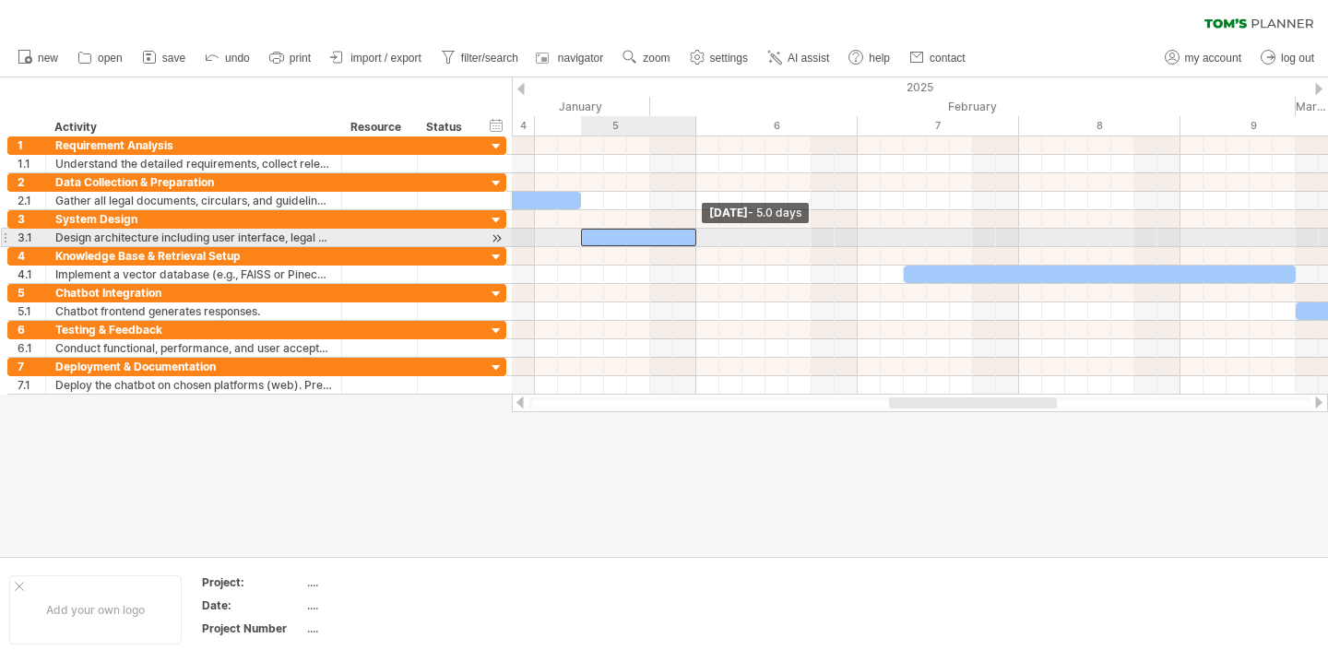
drag, startPoint x: 900, startPoint y: 232, endPoint x: 691, endPoint y: 235, distance: 208.4
click at [691, 235] on div at bounding box center [638, 238] width 115 height 18
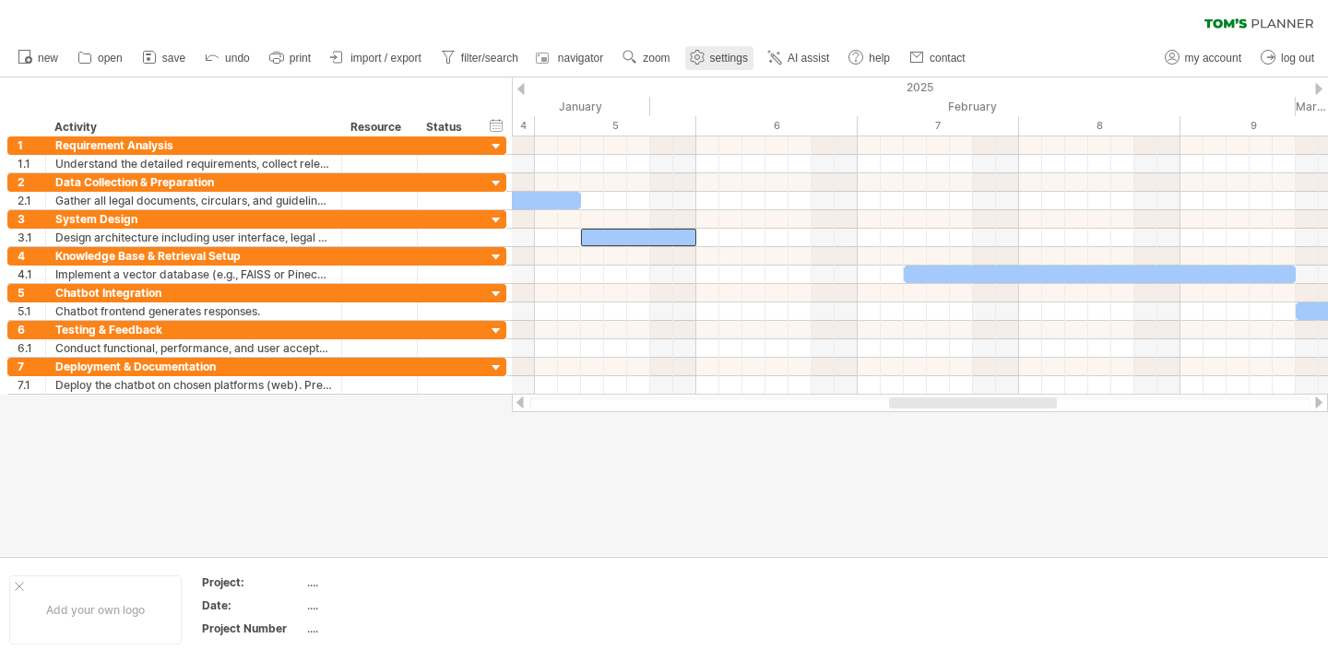
click at [706, 60] on use at bounding box center [697, 57] width 18 height 18
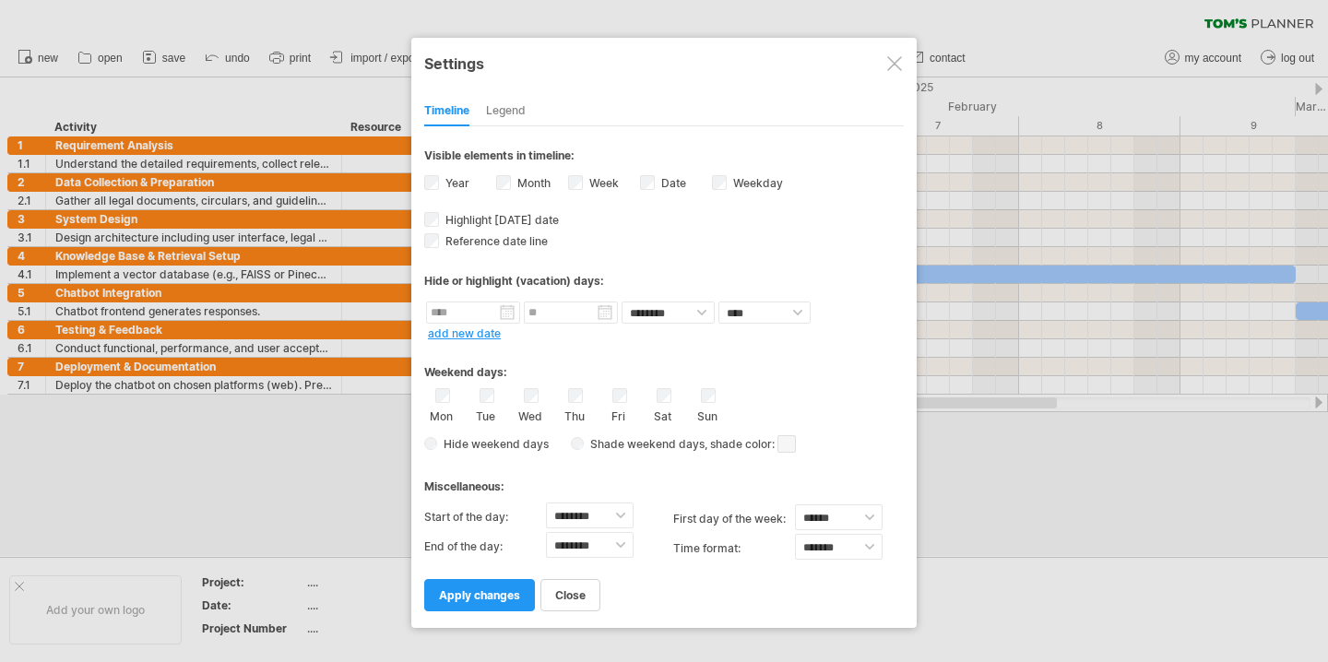
click at [514, 116] on div "Legend" at bounding box center [506, 112] width 40 height 30
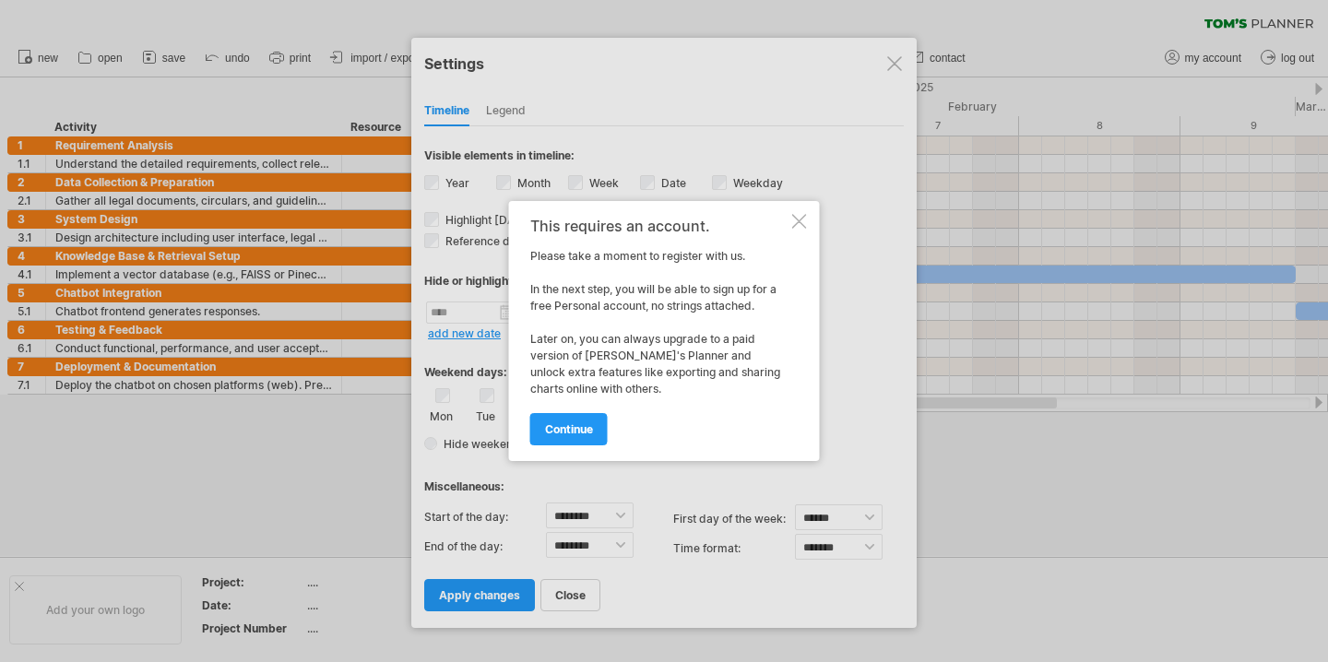
click at [809, 227] on div "This requires an account. Please take a moment to register with us. In the next…" at bounding box center [664, 331] width 311 height 260
click at [792, 220] on div at bounding box center [799, 221] width 15 height 15
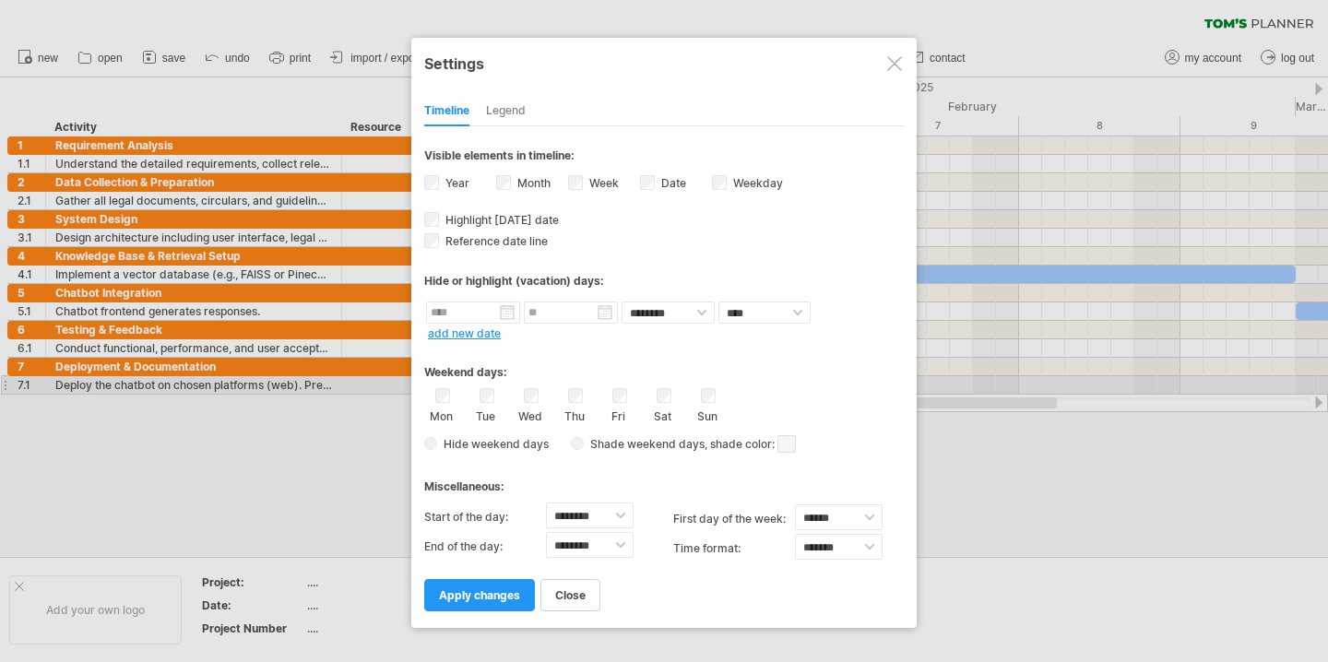
click at [724, 393] on div "Mon Tue Wed Thu Fri Sat Sun" at bounding box center [663, 405] width 479 height 35
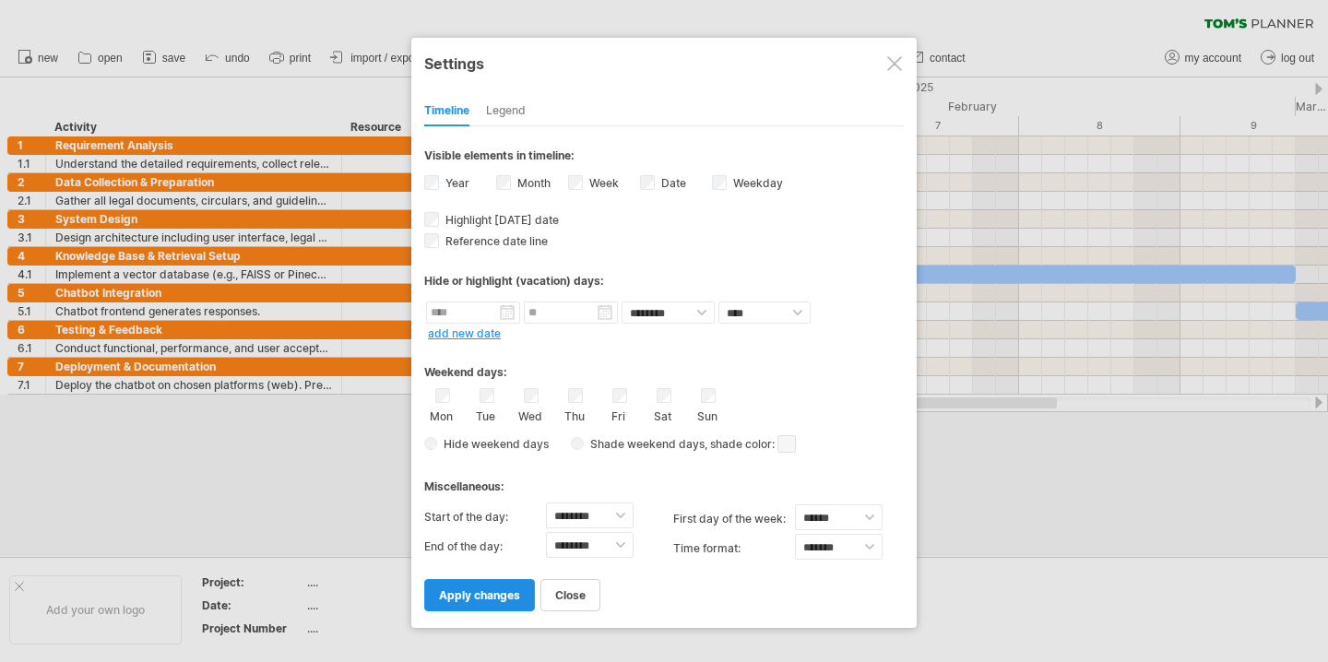
click at [496, 592] on span "apply changes" at bounding box center [479, 595] width 81 height 14
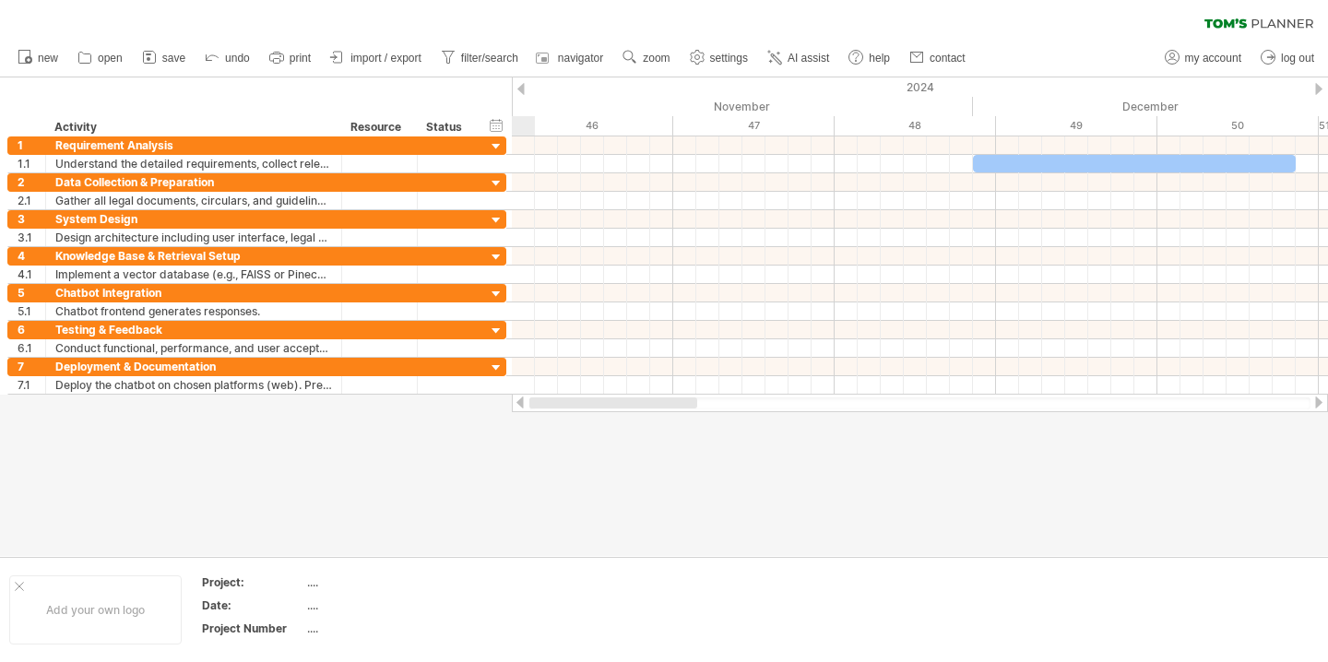
drag, startPoint x: 905, startPoint y: 399, endPoint x: 504, endPoint y: 416, distance: 401.4
click at [504, 416] on div "Trying to reach [DOMAIN_NAME] Connected again... 0% clear filter new 1" at bounding box center [664, 331] width 1328 height 662
drag, startPoint x: 703, startPoint y: 408, endPoint x: 742, endPoint y: 398, distance: 40.0
click at [742, 398] on div at bounding box center [919, 403] width 781 height 12
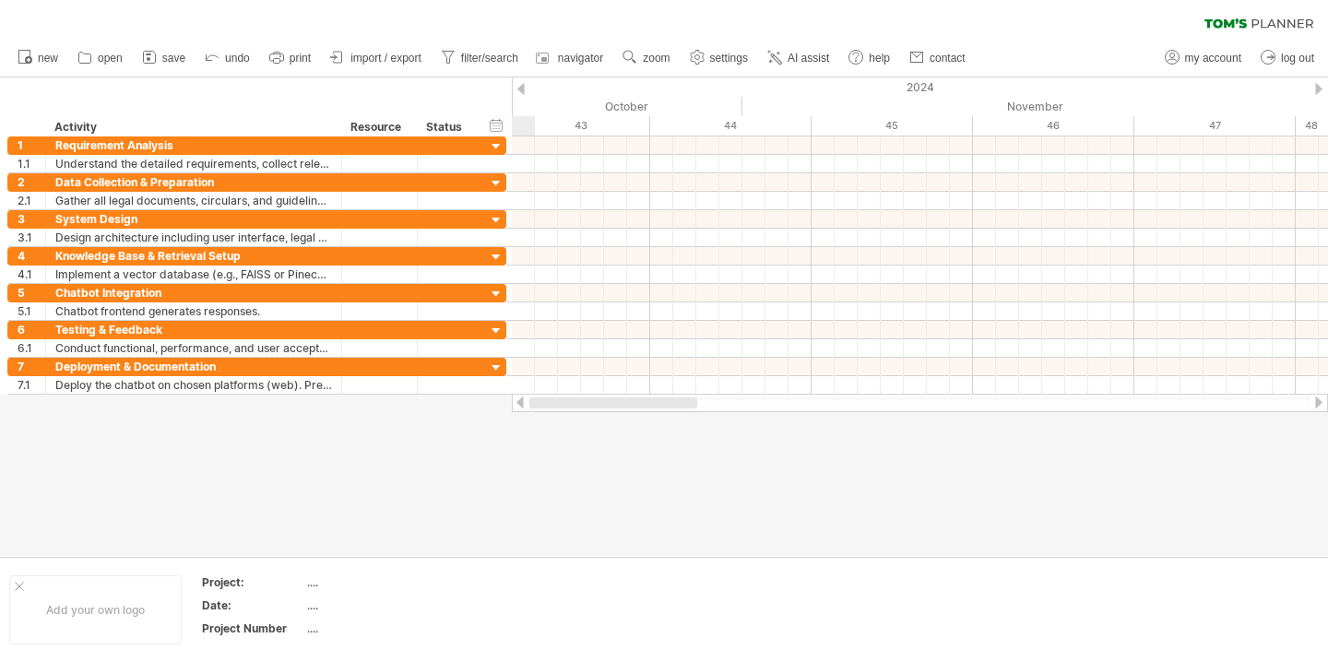
drag, startPoint x: 718, startPoint y: 405, endPoint x: 596, endPoint y: 403, distance: 121.7
click at [596, 403] on div at bounding box center [613, 402] width 168 height 11
drag, startPoint x: 631, startPoint y: 402, endPoint x: 504, endPoint y: 407, distance: 126.4
click at [504, 407] on div "Trying to reach [DOMAIN_NAME] Connected again... 0% clear filter new 1" at bounding box center [664, 331] width 1328 height 662
drag, startPoint x: 713, startPoint y: 403, endPoint x: 967, endPoint y: 514, distance: 277.5
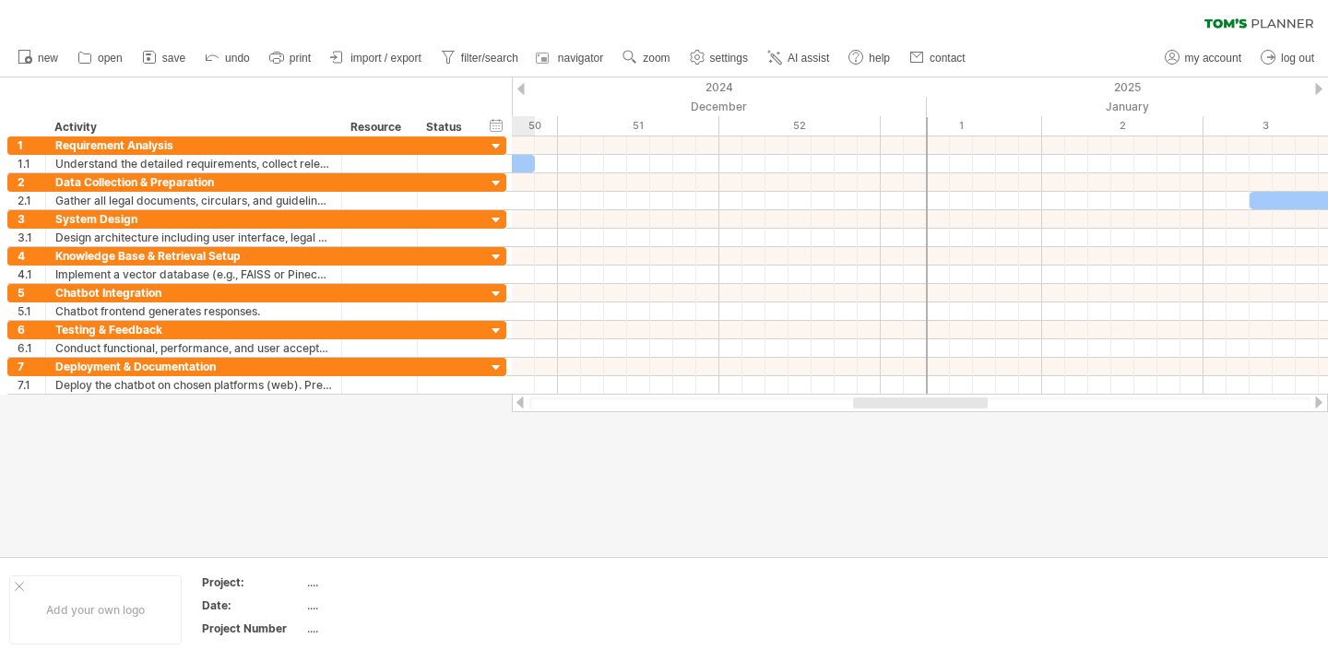
click at [967, 514] on div "Trying to reach [DOMAIN_NAME] Connected again... 0% clear filter new 1" at bounding box center [664, 331] width 1328 height 662
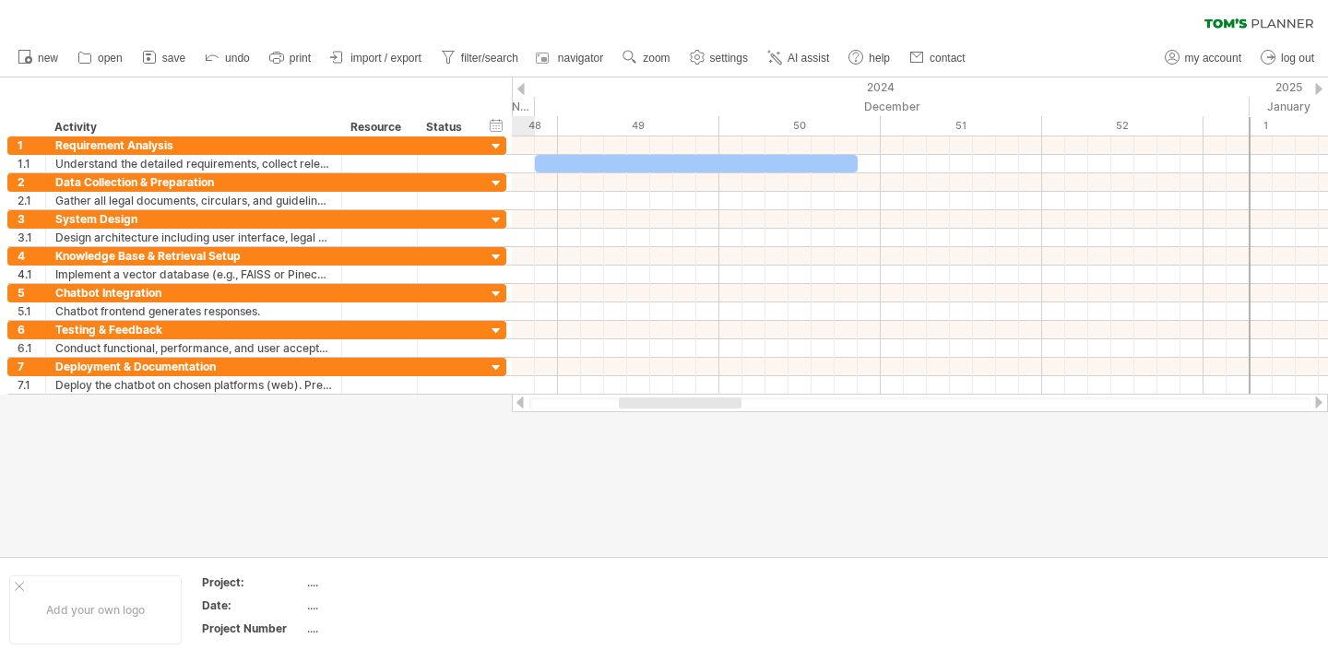
drag, startPoint x: 774, startPoint y: 400, endPoint x: 708, endPoint y: 405, distance: 66.5
click at [708, 405] on div at bounding box center [680, 402] width 123 height 11
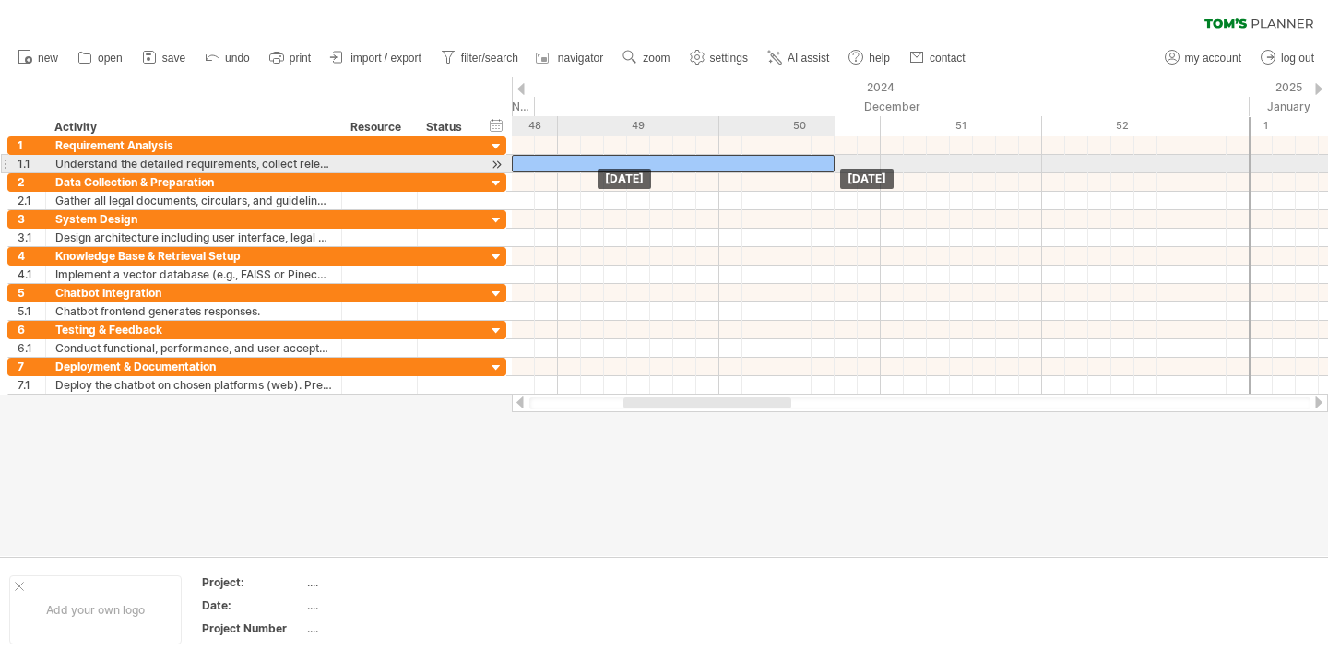
drag, startPoint x: 740, startPoint y: 161, endPoint x: 719, endPoint y: 160, distance: 21.2
click at [719, 160] on div at bounding box center [673, 164] width 323 height 18
drag, startPoint x: 694, startPoint y: 159, endPoint x: 664, endPoint y: 155, distance: 30.8
click at [664, 155] on div at bounding box center [638, 164] width 323 height 18
click at [664, 159] on div at bounding box center [638, 164] width 323 height 18
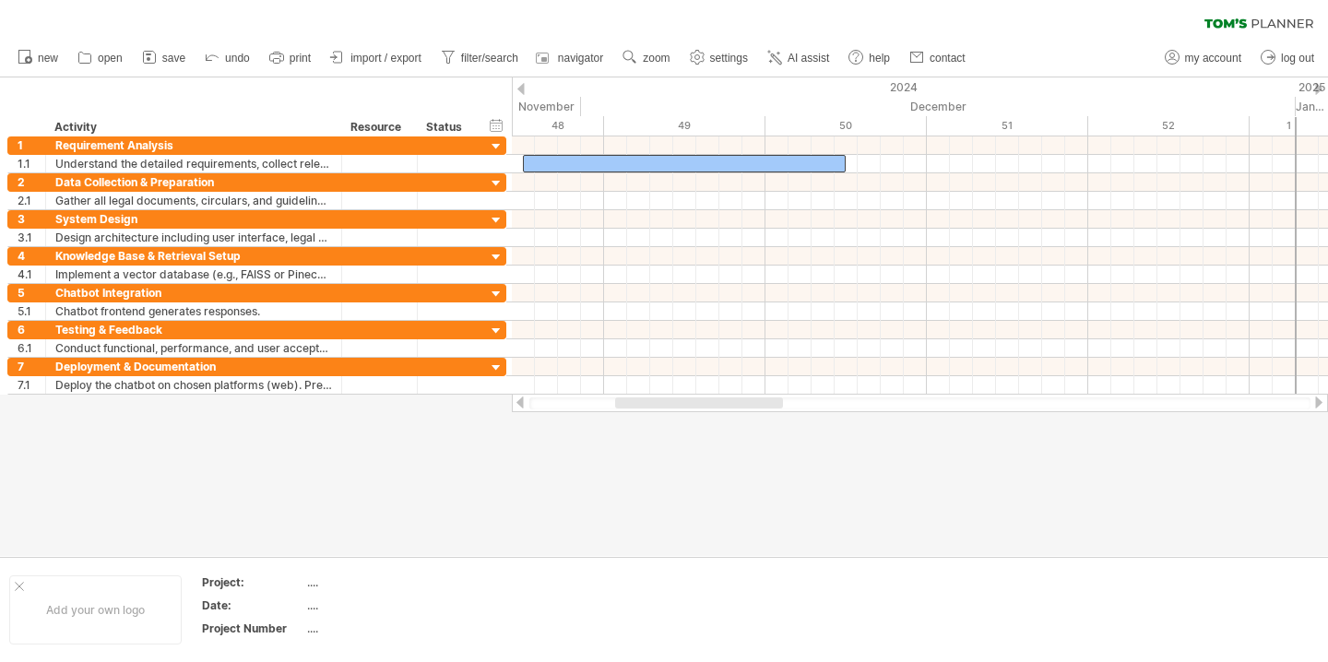
drag, startPoint x: 678, startPoint y: 399, endPoint x: 669, endPoint y: 407, distance: 11.1
click at [669, 407] on div at bounding box center [699, 402] width 168 height 11
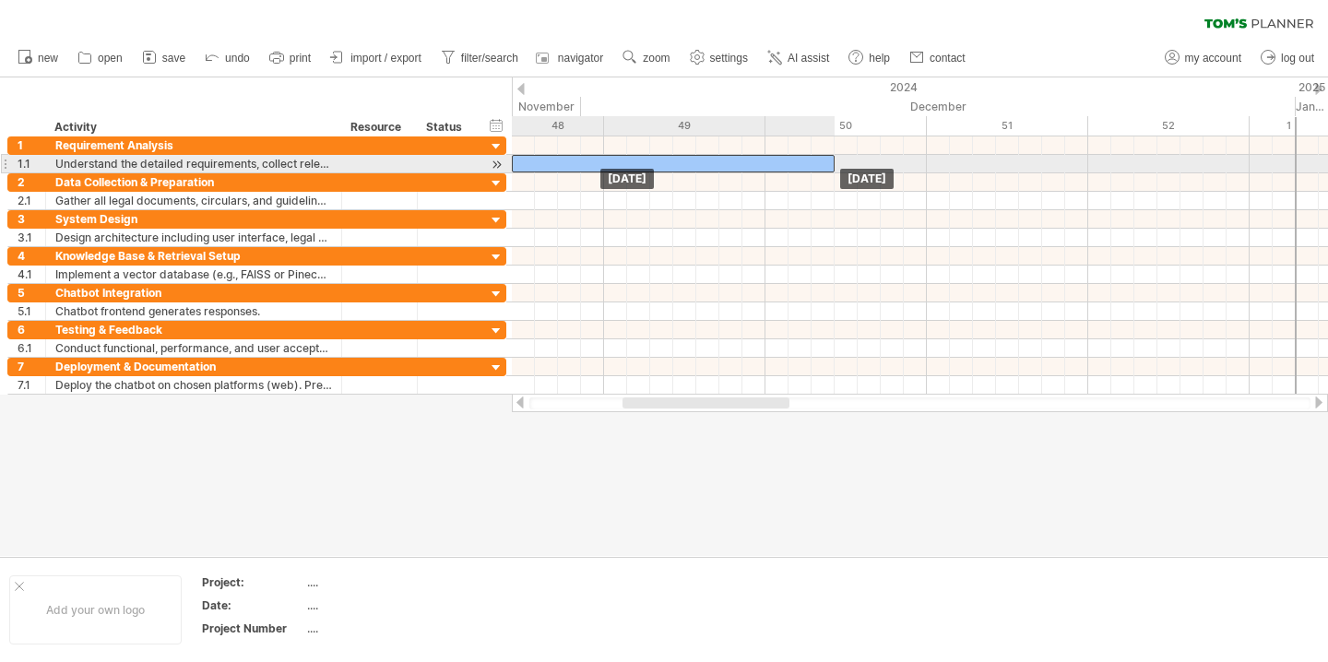
click at [723, 162] on div at bounding box center [673, 164] width 323 height 18
